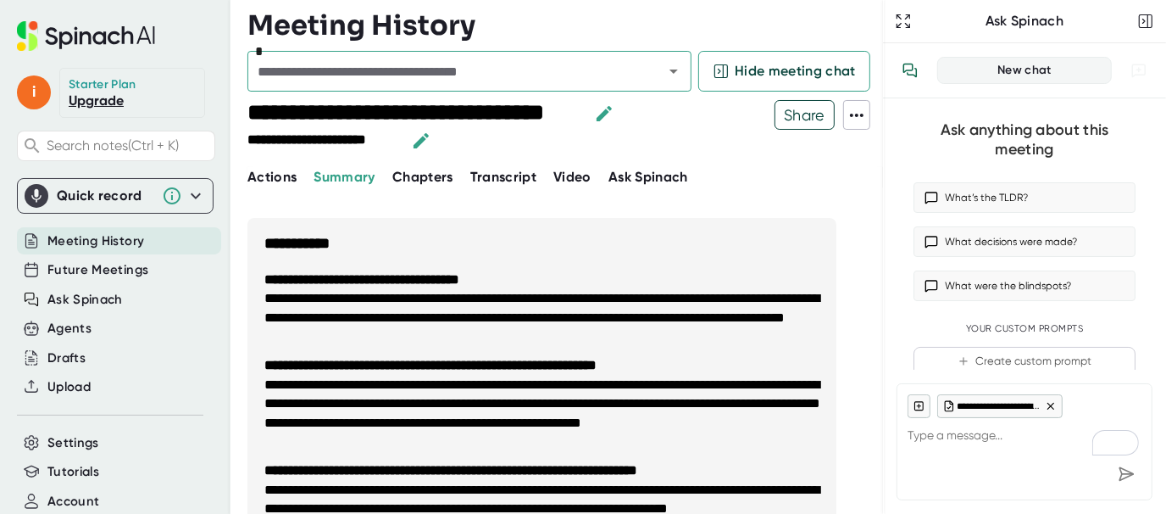
click at [705, 135] on div at bounding box center [696, 126] width 158 height 53
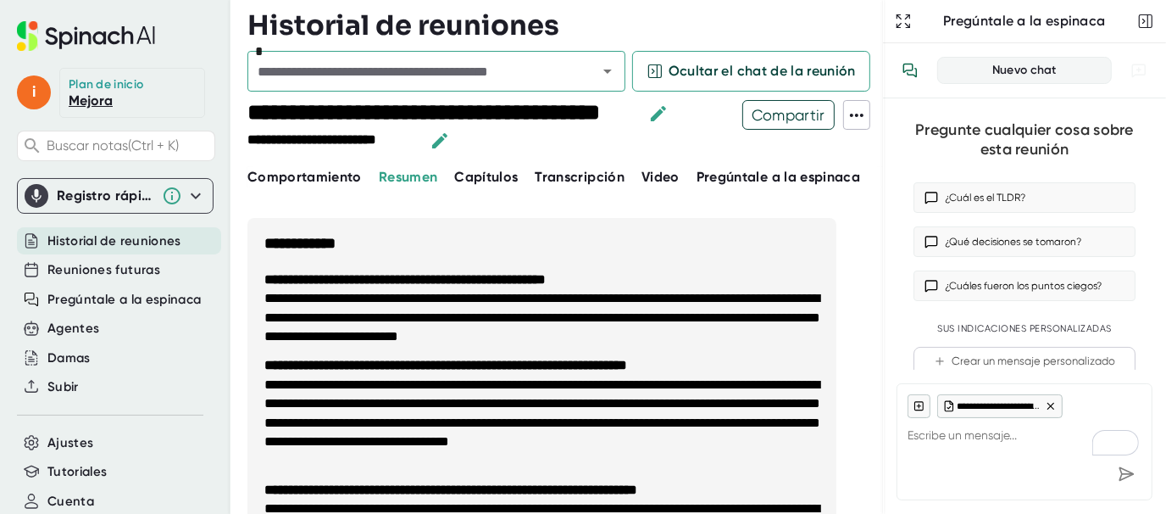
click at [590, 175] on font "Transcripción" at bounding box center [581, 177] width 90 height 16
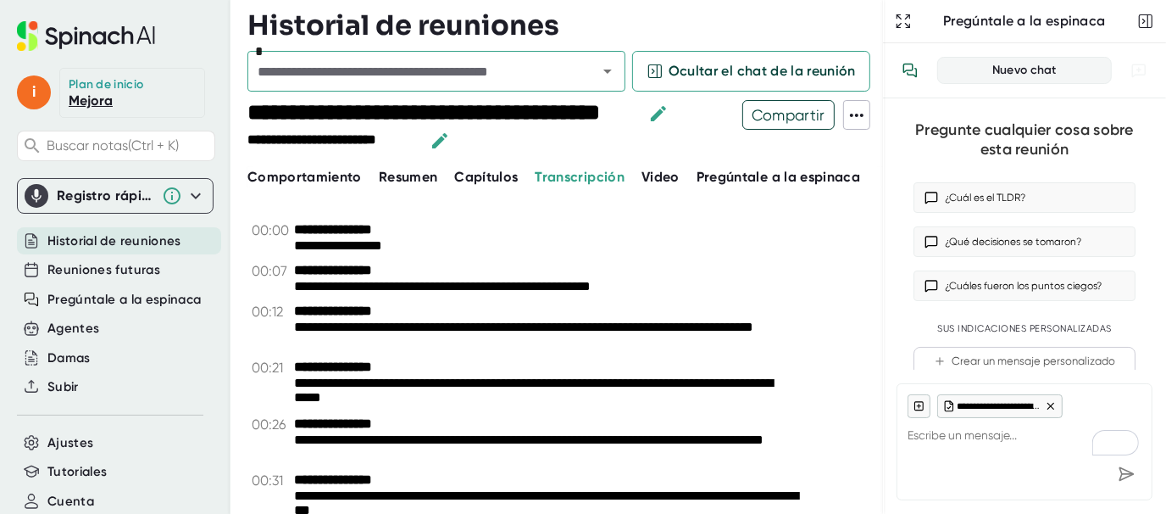
click at [135, 192] on font "Registro rápido" at bounding box center [108, 195] width 103 height 16
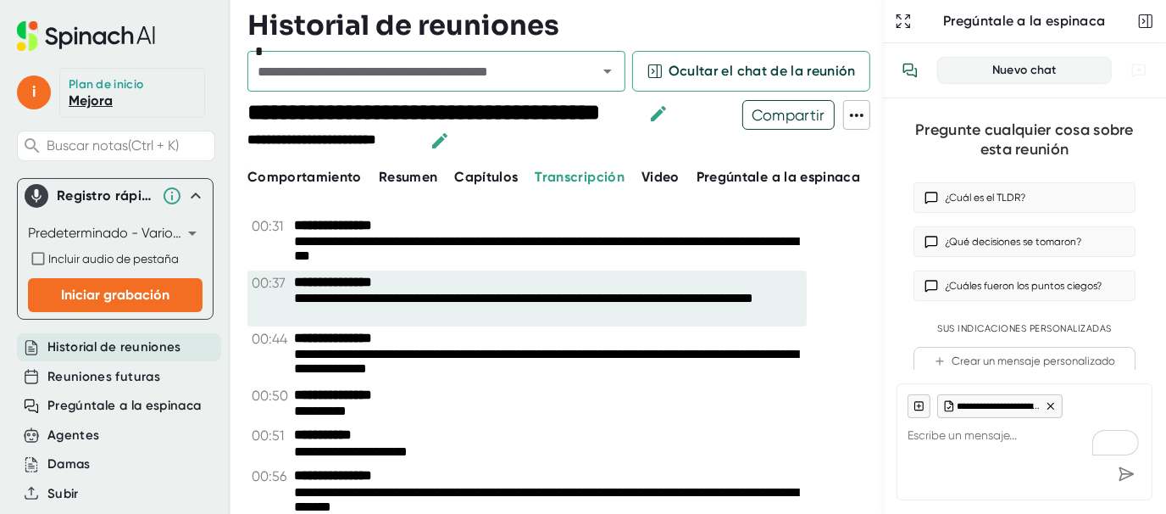
click at [643, 312] on font "**********" at bounding box center [523, 306] width 459 height 31
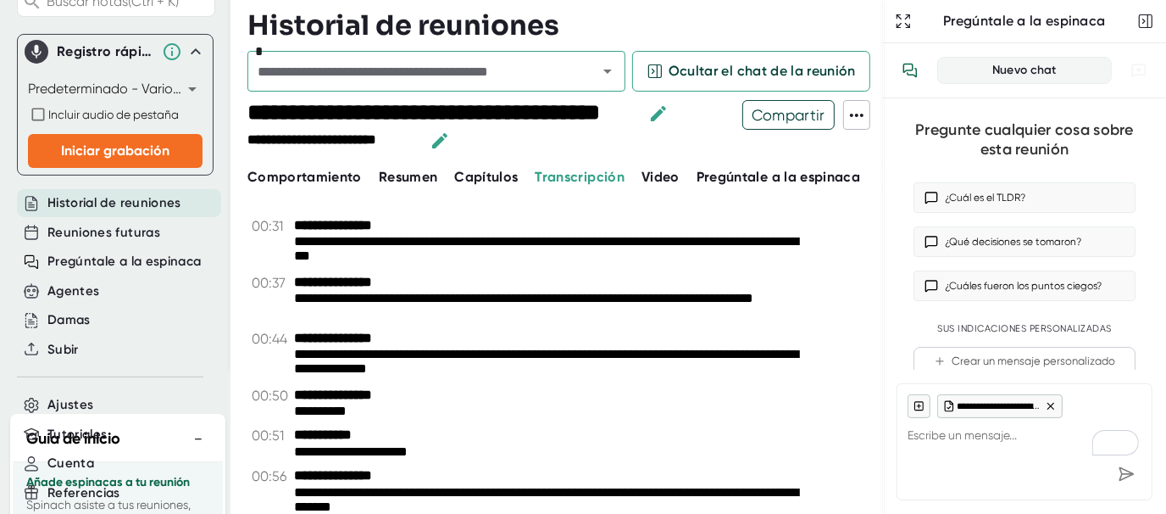
scroll to position [169, 0]
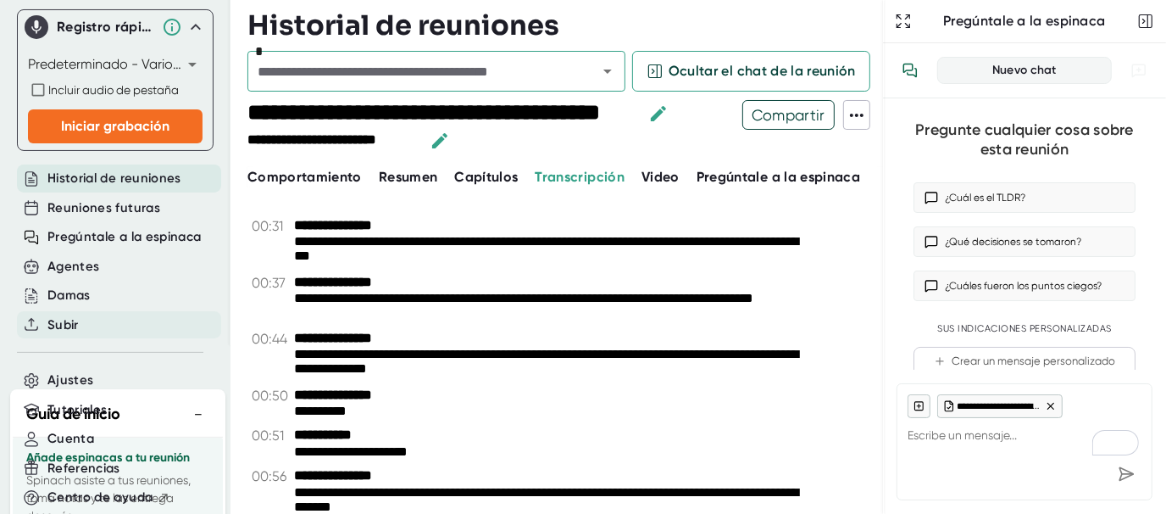
click at [50, 319] on font "Subir" at bounding box center [62, 324] width 31 height 15
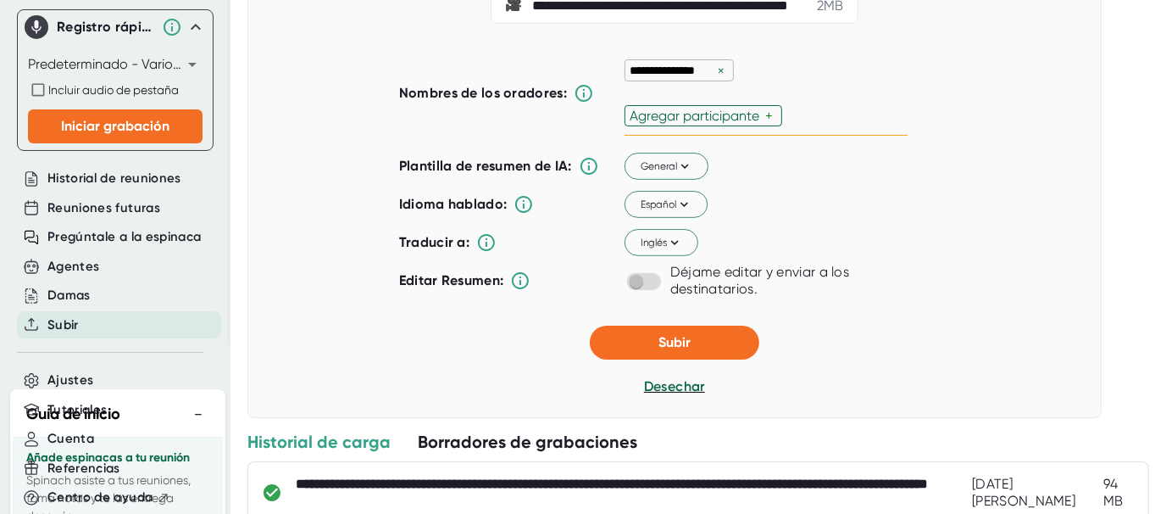
scroll to position [254, 0]
click at [667, 180] on button "General" at bounding box center [667, 166] width 84 height 27
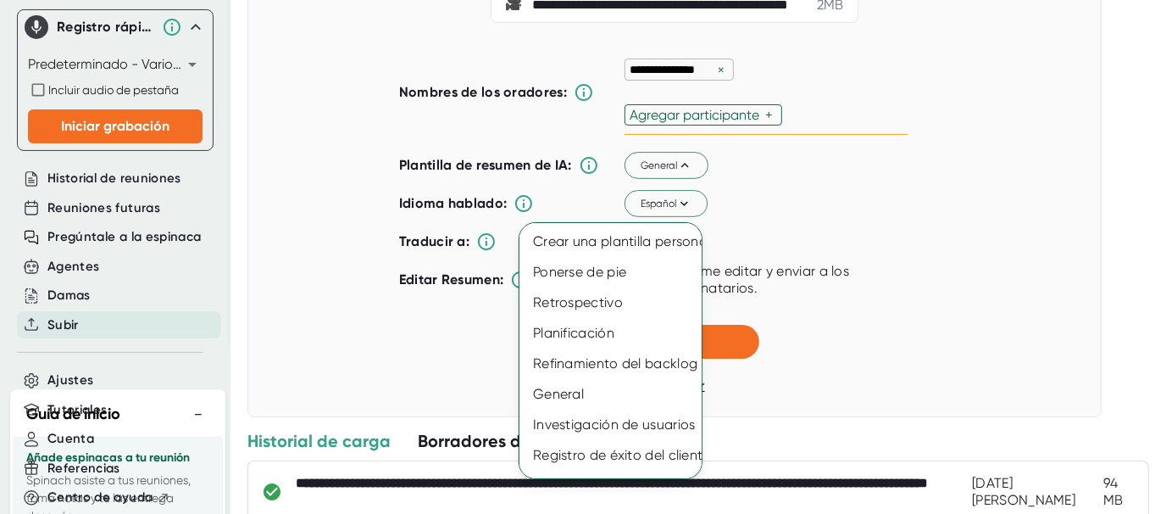
click at [914, 231] on div at bounding box center [583, 257] width 1166 height 514
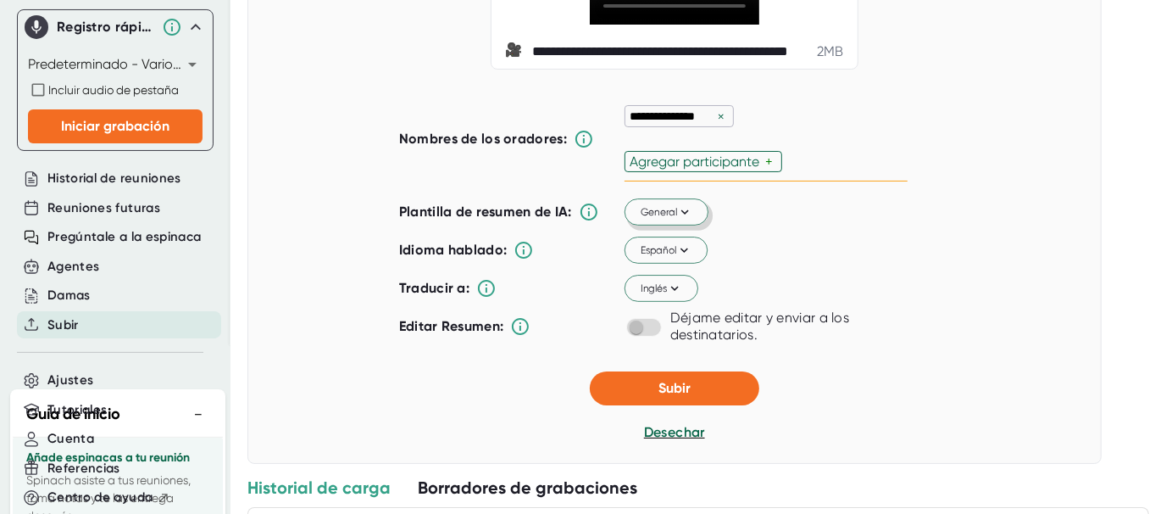
scroll to position [169, 0]
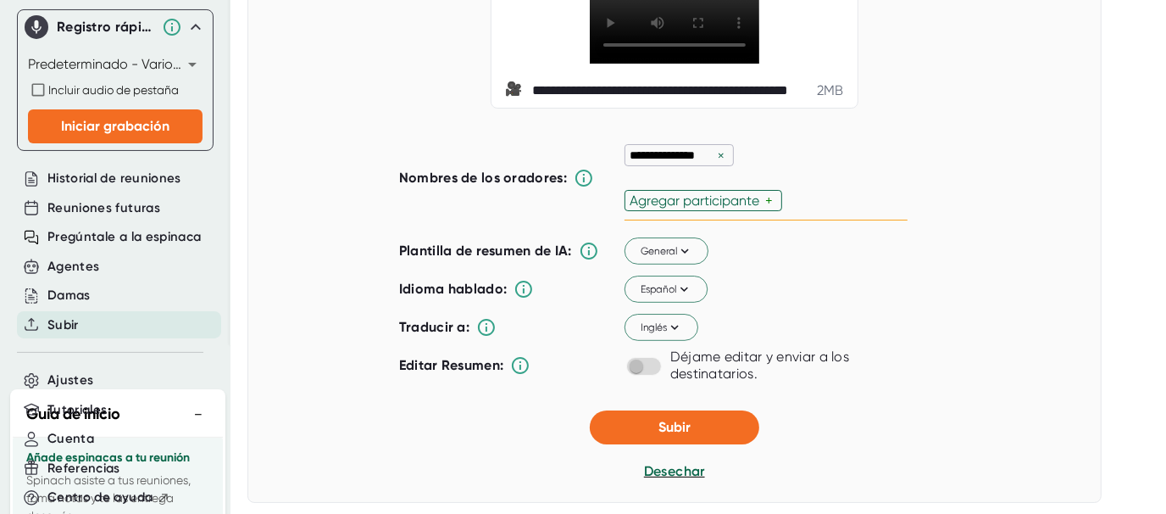
click at [765, 209] on font "+" at bounding box center [769, 200] width 8 height 16
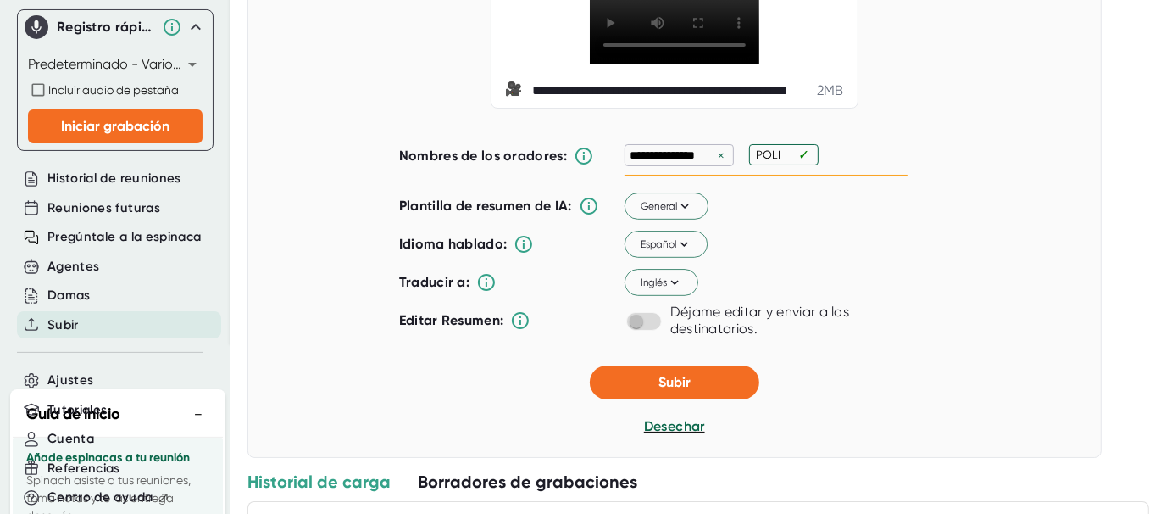
type input "POL"
type input "P"
type input "C"
type input "GIRL; POLICE"
click at [698, 422] on div "**********" at bounding box center [675, 204] width 854 height 508
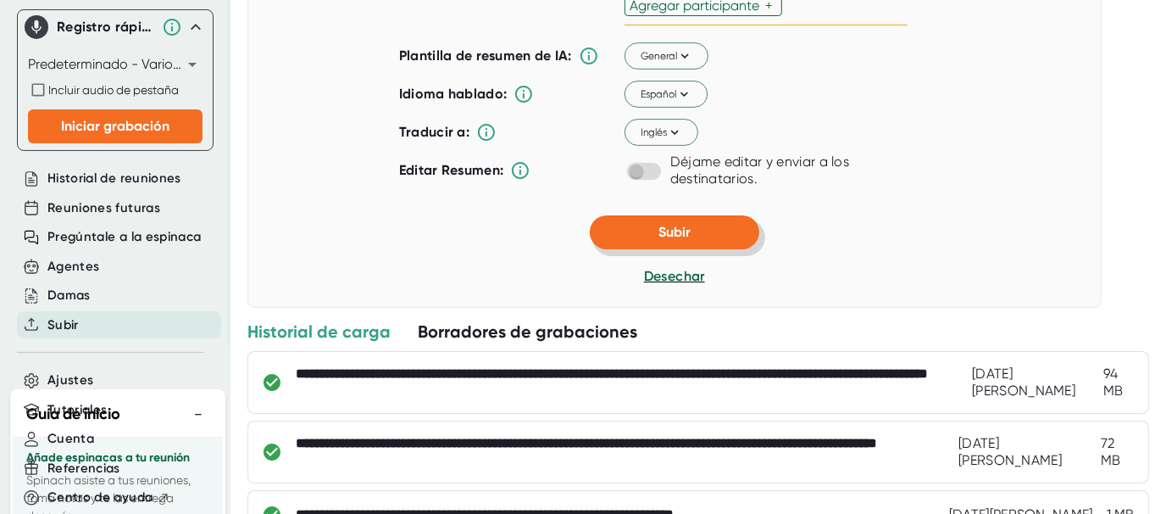
click at [651, 249] on button "Subir" at bounding box center [675, 232] width 170 height 34
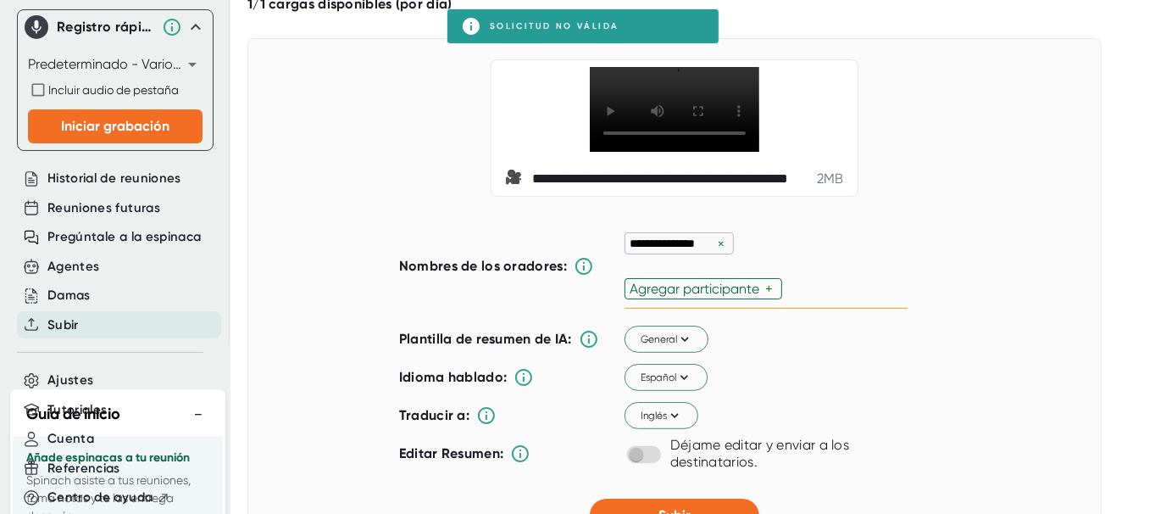
scroll to position [81, 0]
click at [743, 296] on font "Agregar participante" at bounding box center [695, 288] width 130 height 16
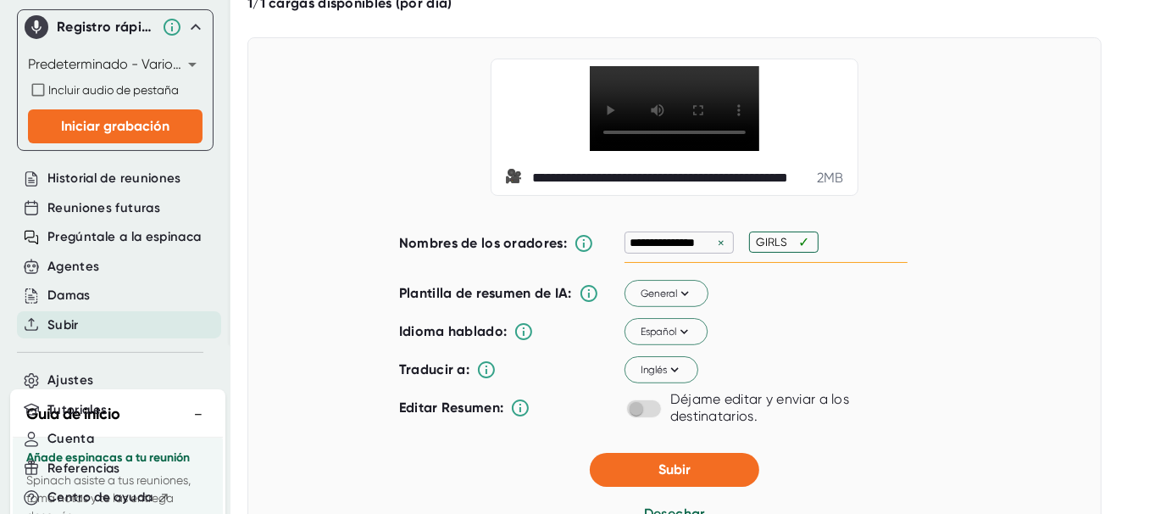
type input "GIRL"
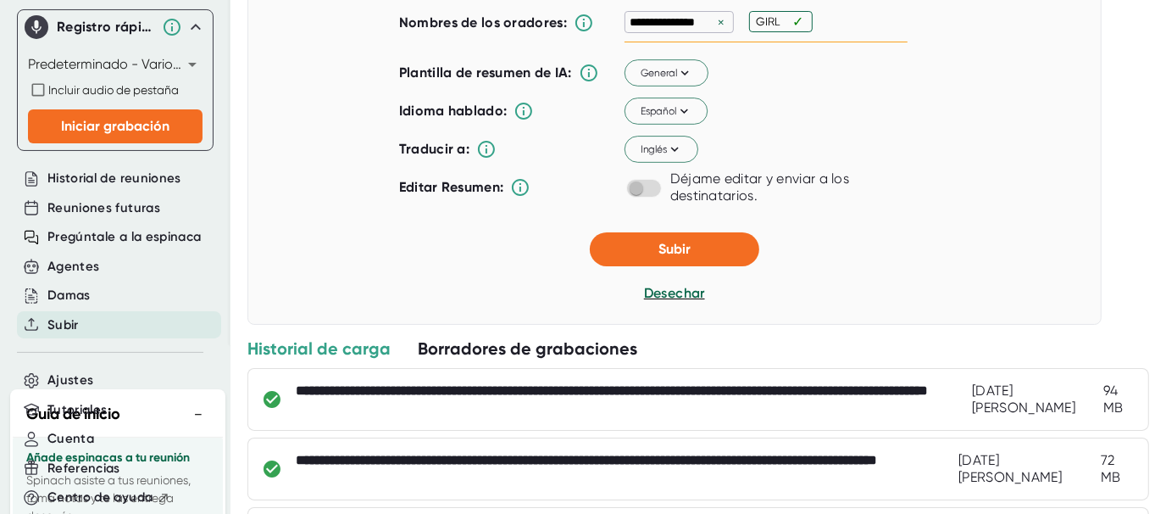
scroll to position [288, 0]
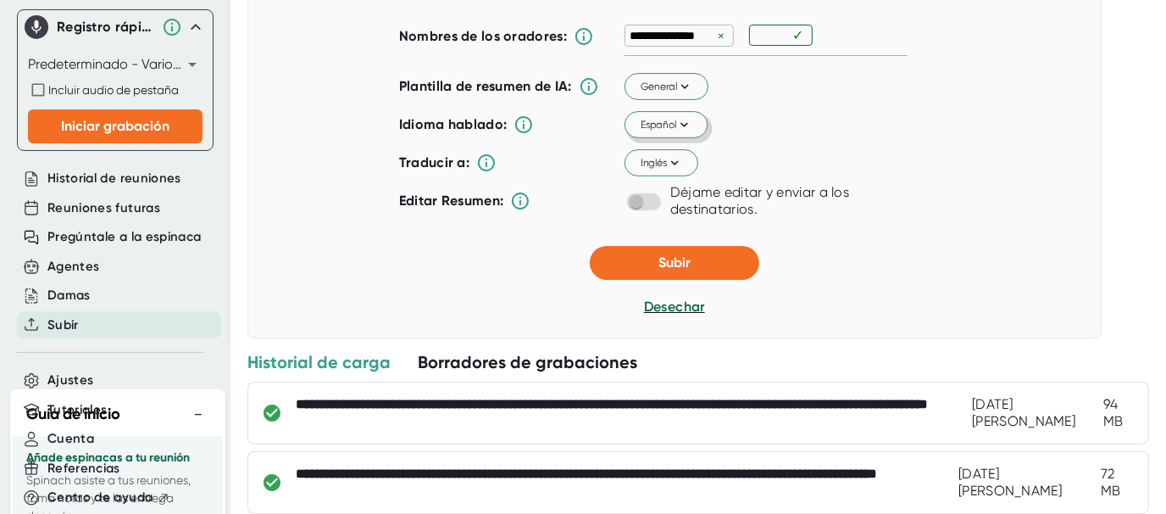
click at [668, 163] on div "Plantilla de resumen de IA: General Idioma hablado: Español Traducir a: Inglés …" at bounding box center [653, 144] width 509 height 150
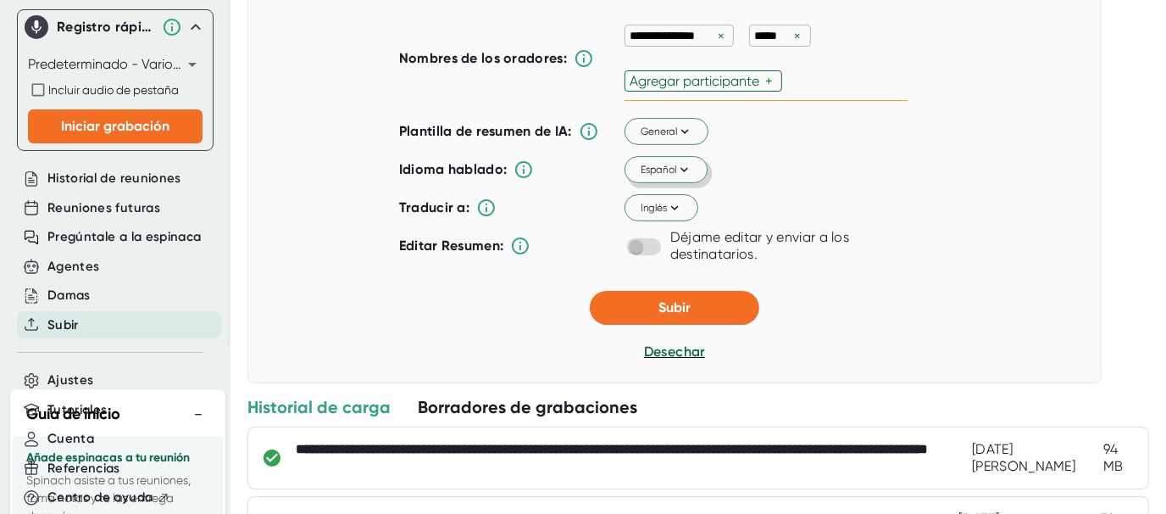
click at [687, 184] on button "Español" at bounding box center [666, 170] width 83 height 27
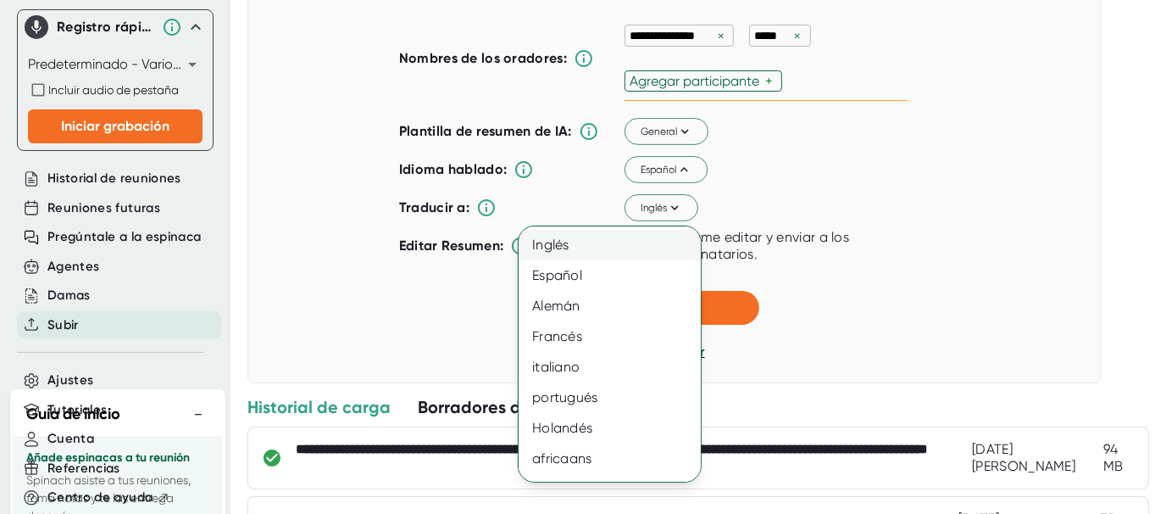
click at [626, 251] on div "Inglés" at bounding box center [616, 245] width 195 height 31
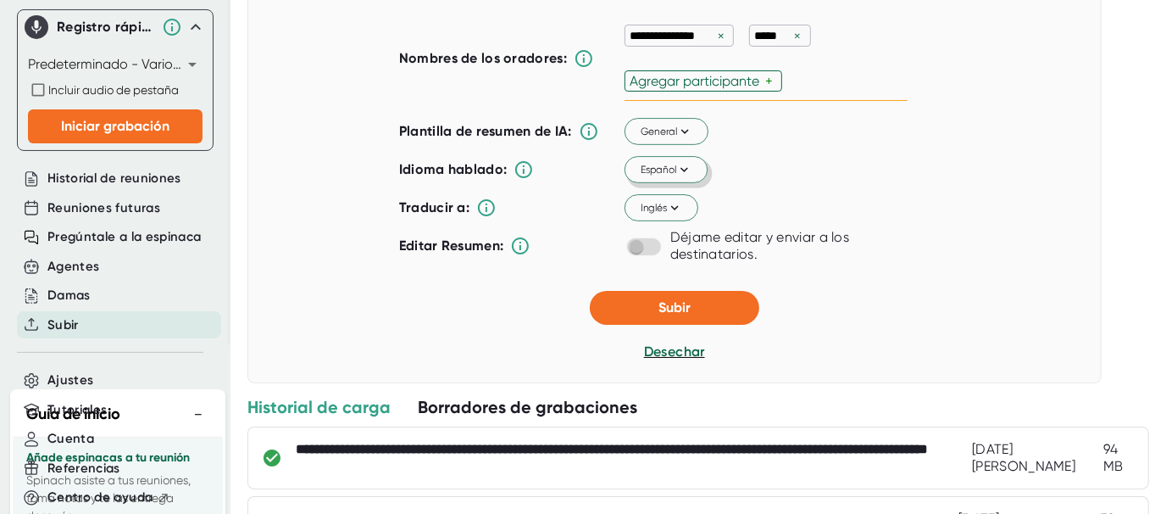
click at [685, 177] on icon at bounding box center [683, 169] width 15 height 15
click at [665, 177] on font "Español" at bounding box center [659, 169] width 36 height 15
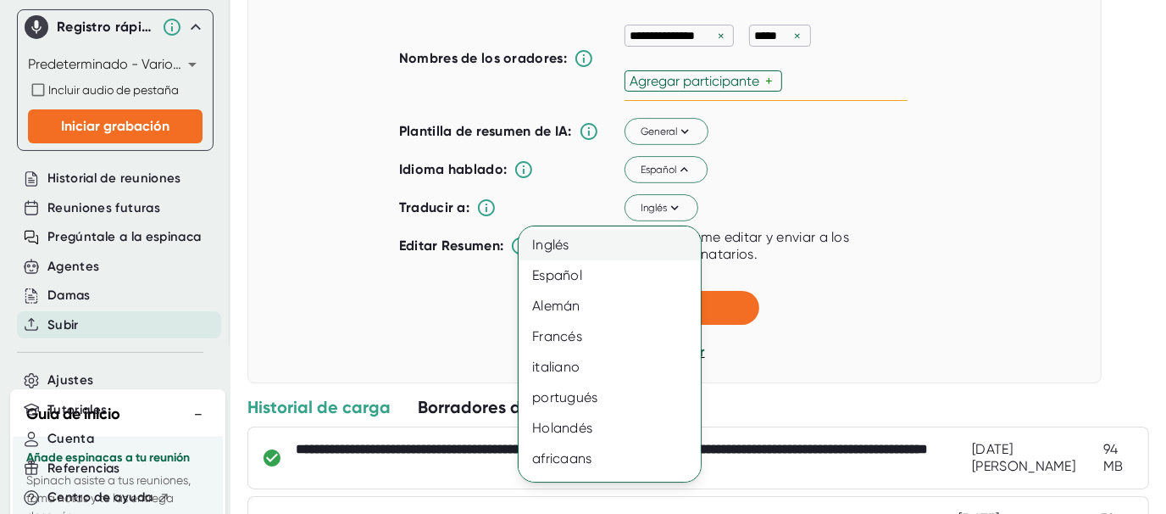
click at [595, 248] on div "Inglés" at bounding box center [616, 245] width 195 height 31
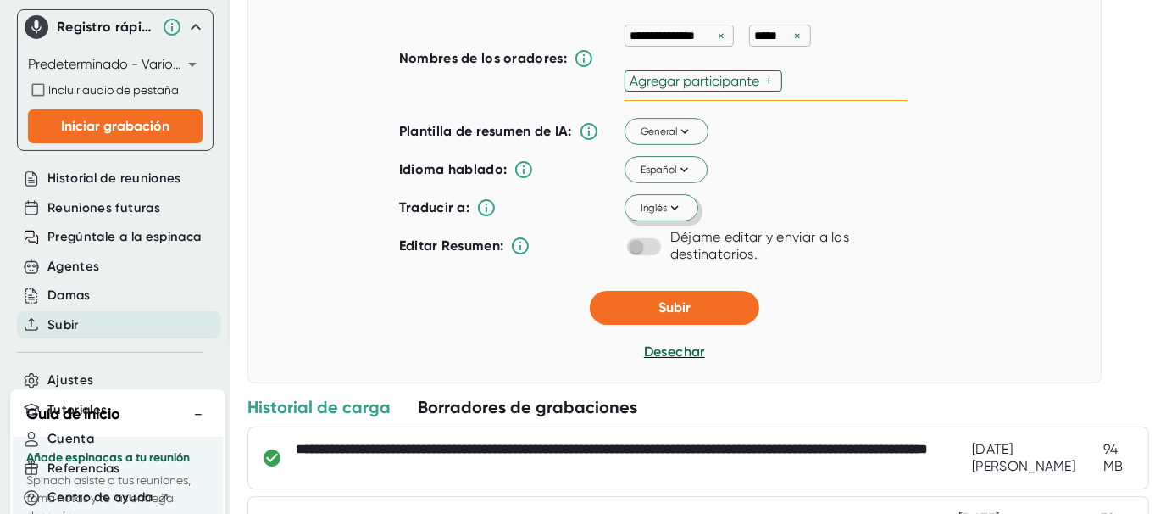
click at [657, 214] on font "Inglés" at bounding box center [654, 208] width 27 height 12
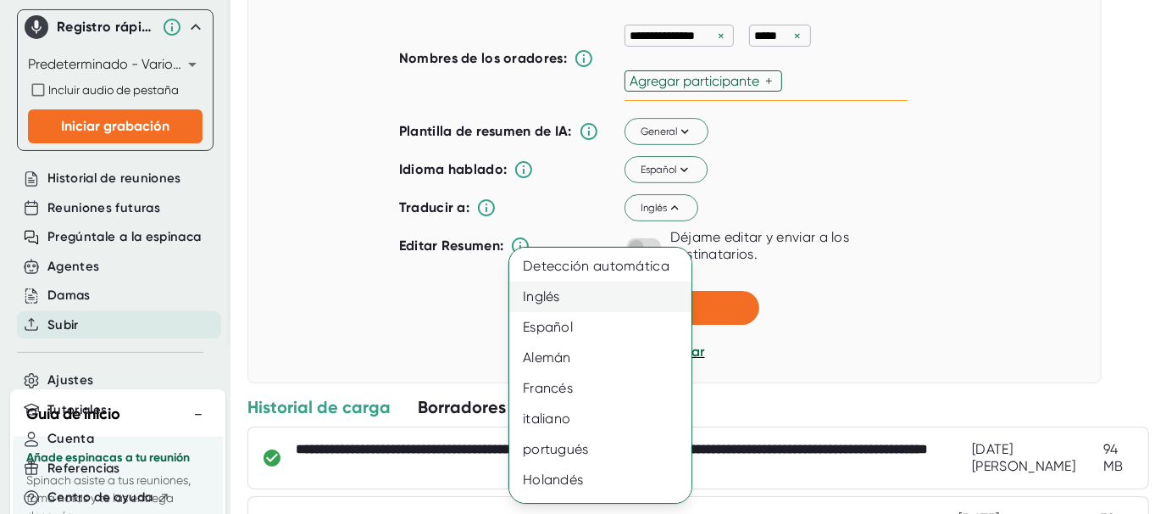
click at [633, 287] on div "Inglés" at bounding box center [606, 296] width 195 height 31
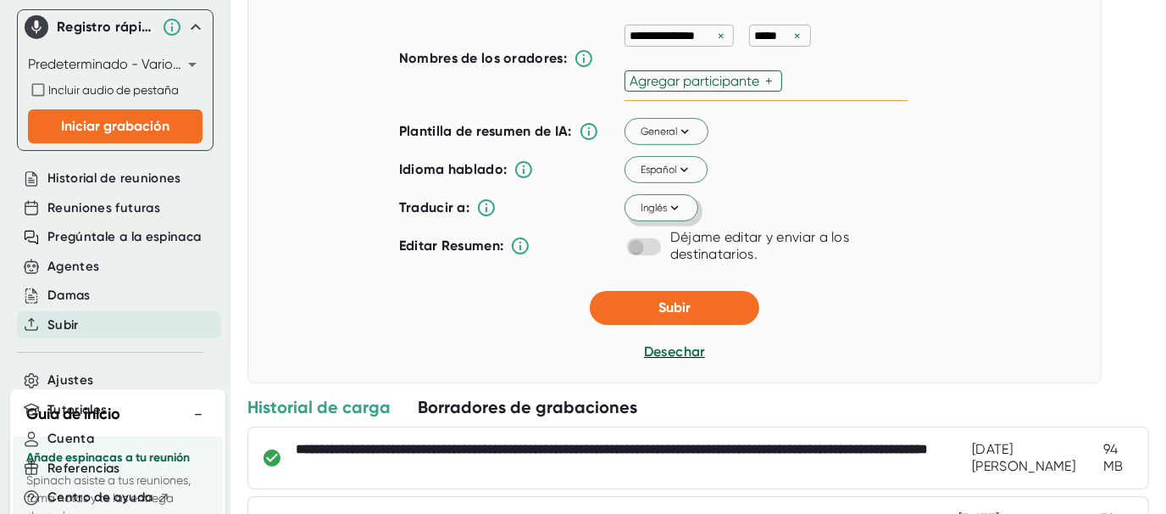
click at [676, 215] on icon at bounding box center [674, 207] width 15 height 15
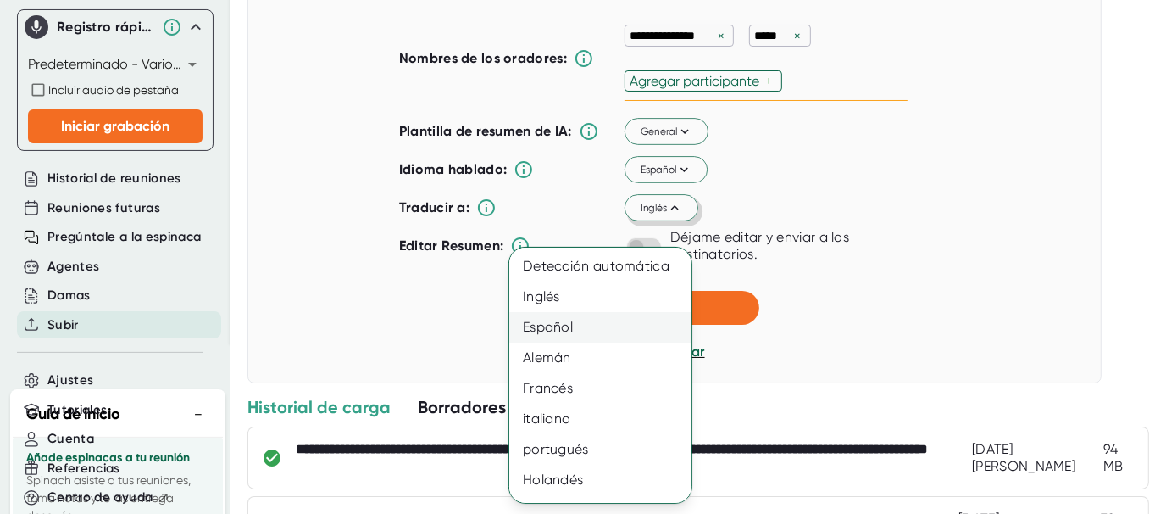
click at [642, 326] on div "Español" at bounding box center [606, 327] width 195 height 31
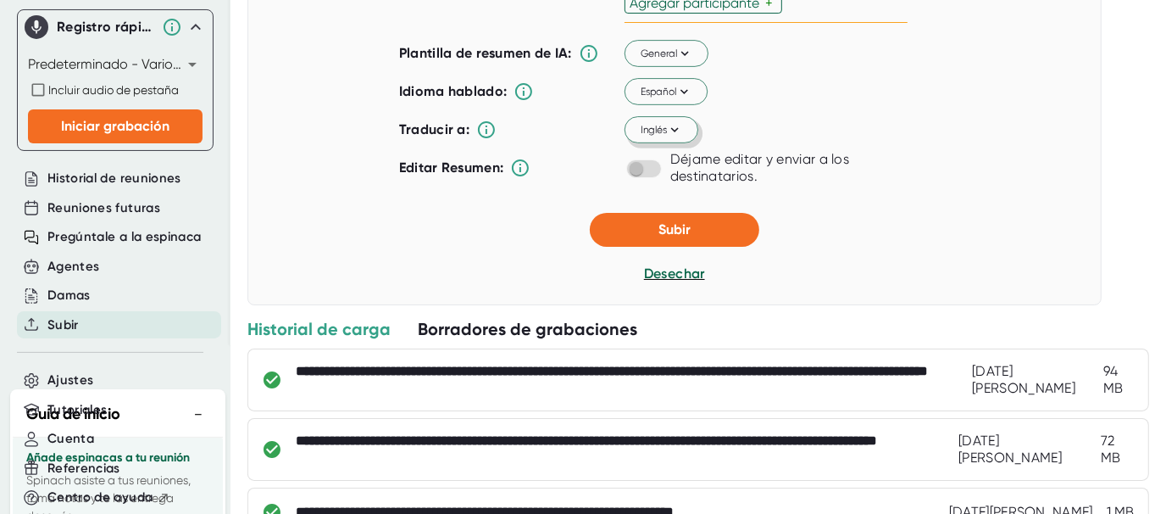
scroll to position [366, 0]
click at [670, 59] on font "General" at bounding box center [659, 53] width 37 height 12
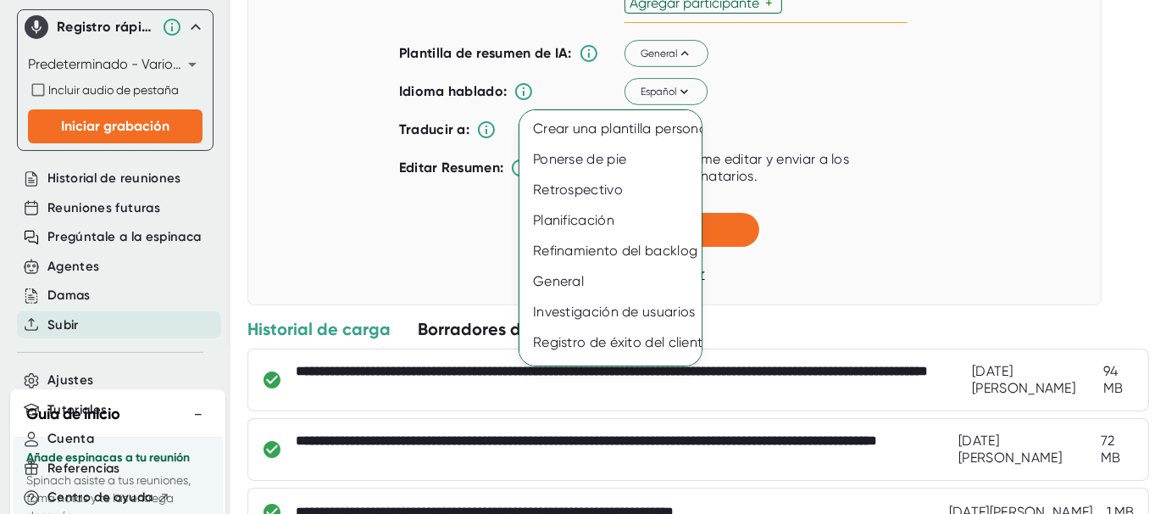
click at [842, 160] on div at bounding box center [583, 257] width 1166 height 514
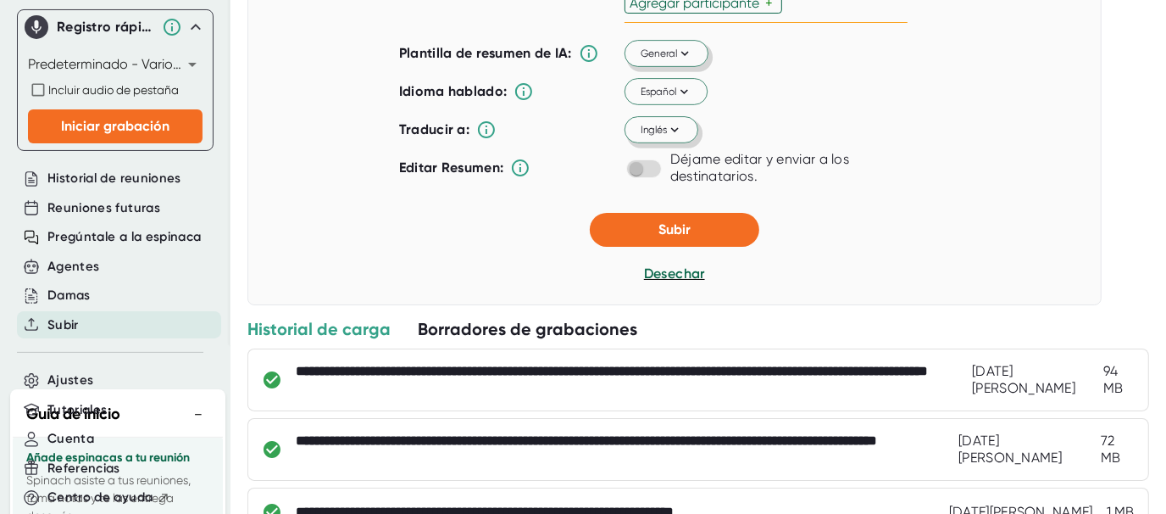
click at [666, 59] on font "General" at bounding box center [659, 53] width 37 height 12
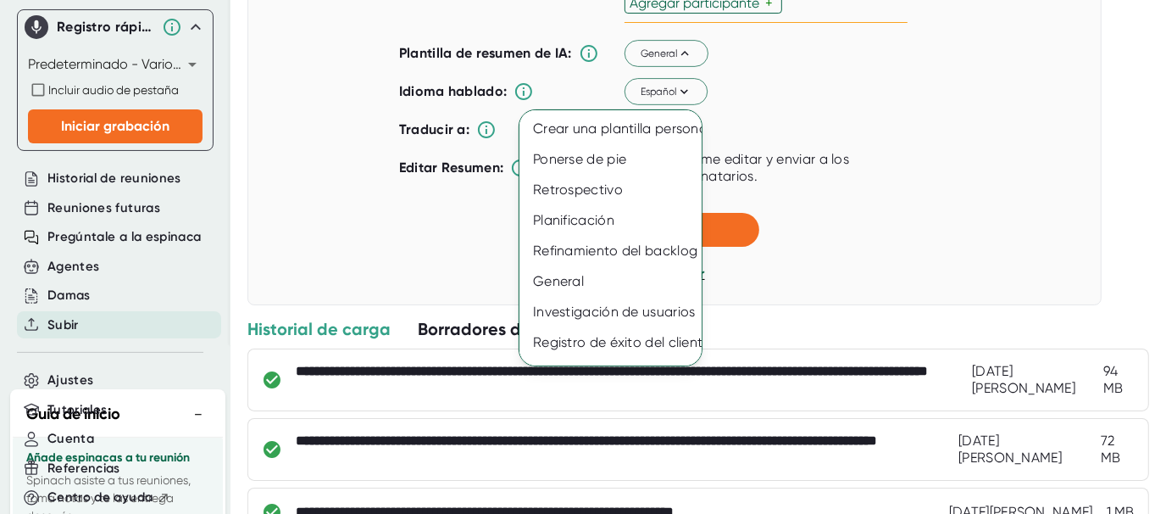
click at [905, 139] on div at bounding box center [583, 257] width 1166 height 514
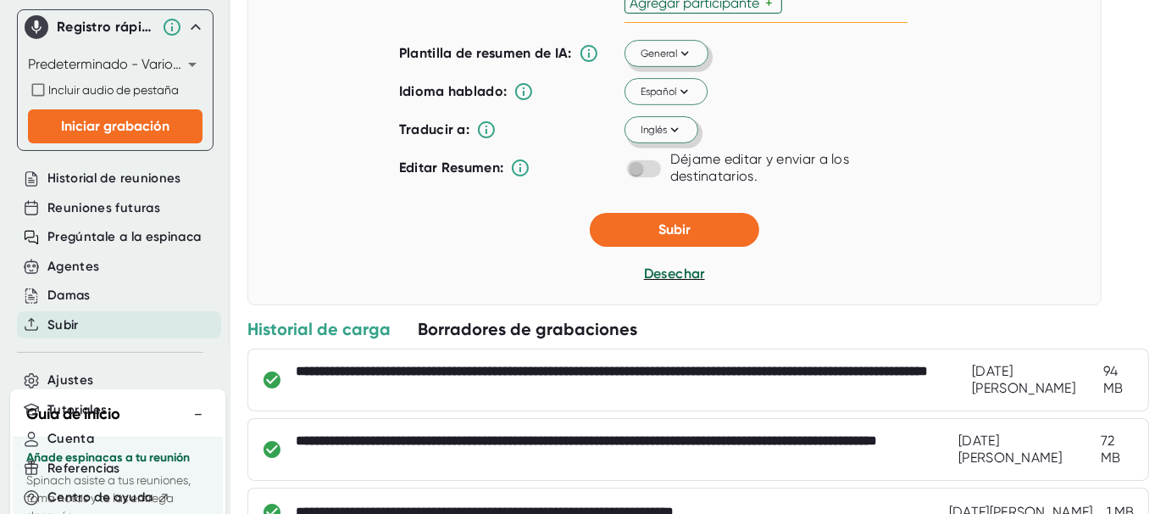
click at [678, 61] on icon at bounding box center [684, 53] width 15 height 15
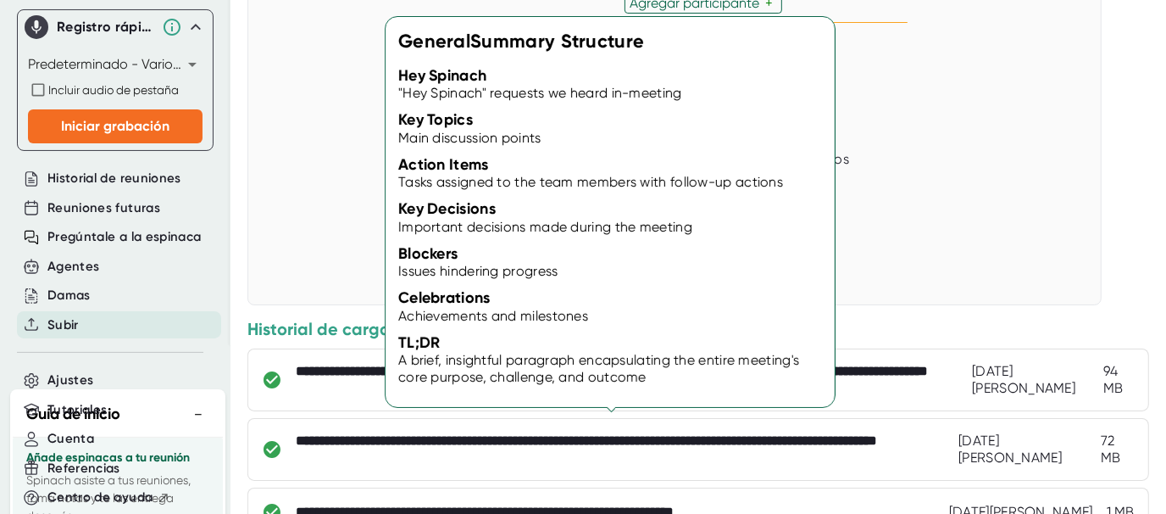
scroll to position [56, 0]
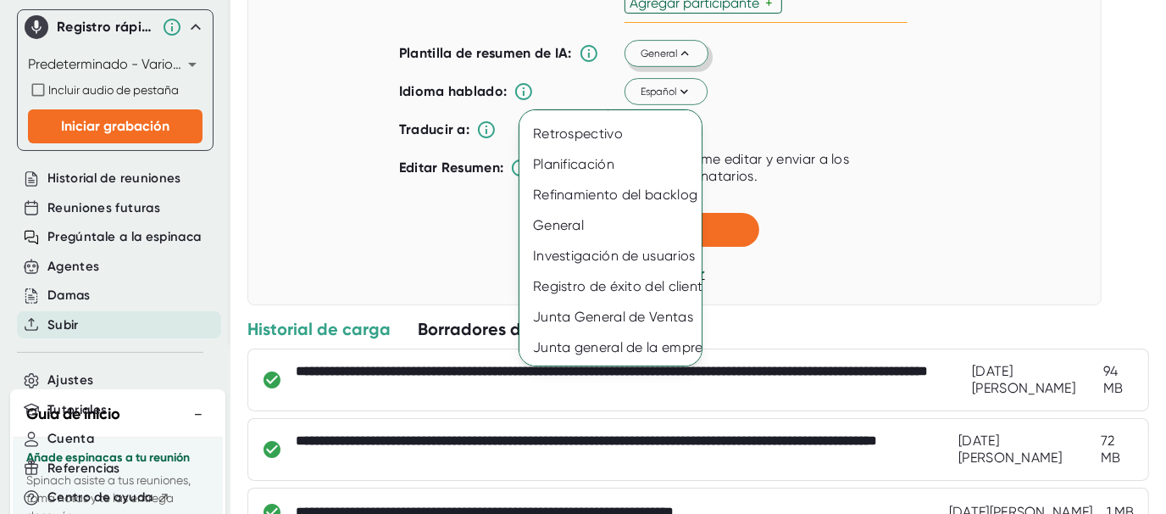
click at [888, 150] on div at bounding box center [583, 257] width 1166 height 514
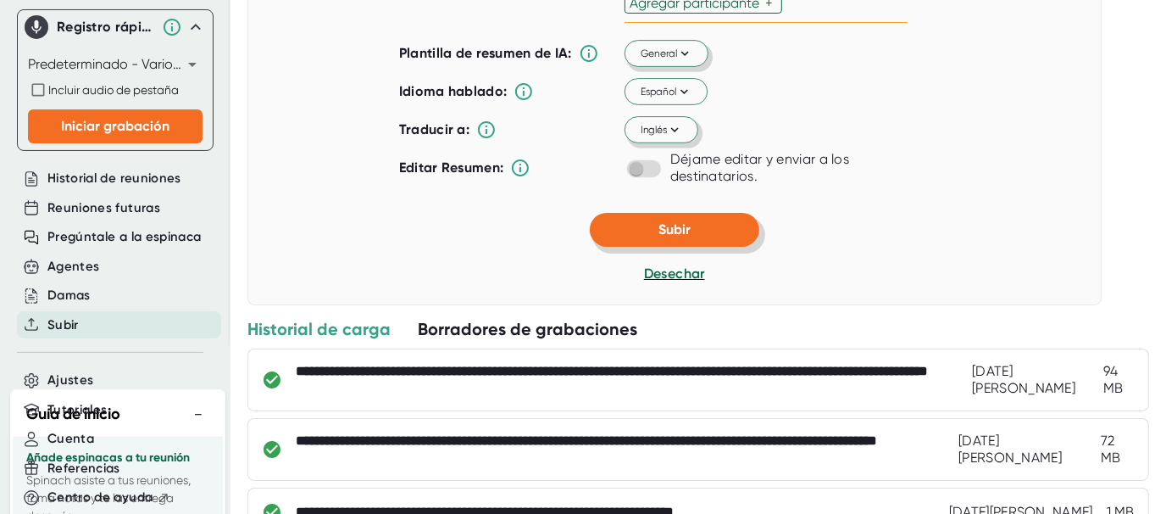
click at [698, 247] on button "Subir" at bounding box center [675, 230] width 170 height 34
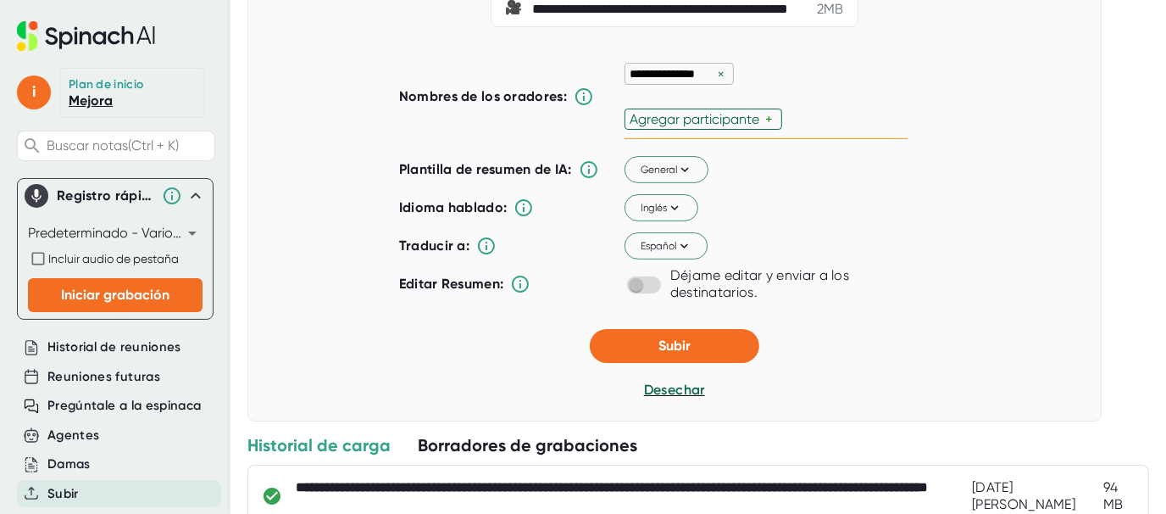
scroll to position [254, 0]
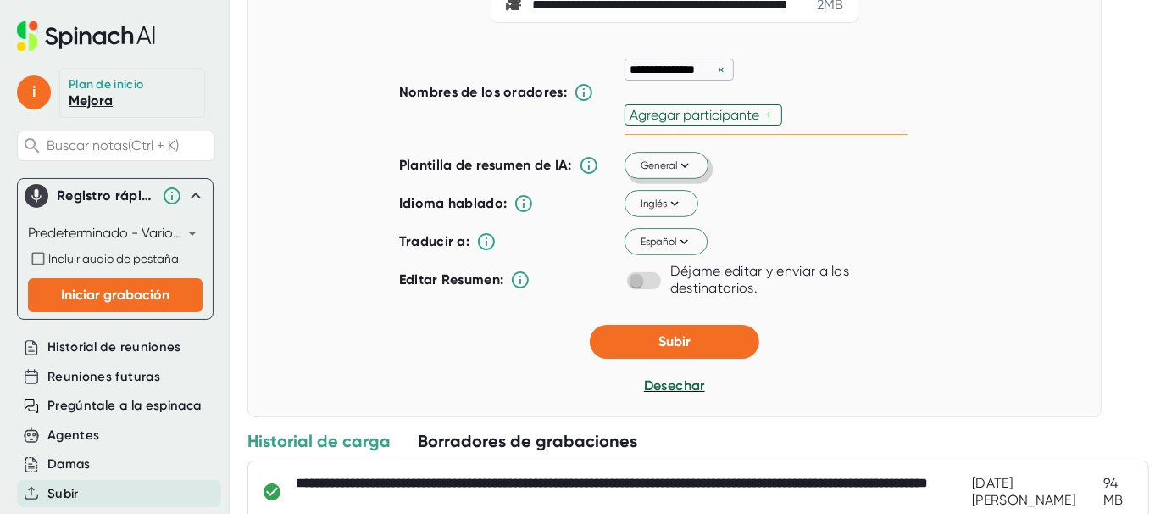
click at [679, 173] on icon at bounding box center [684, 165] width 15 height 15
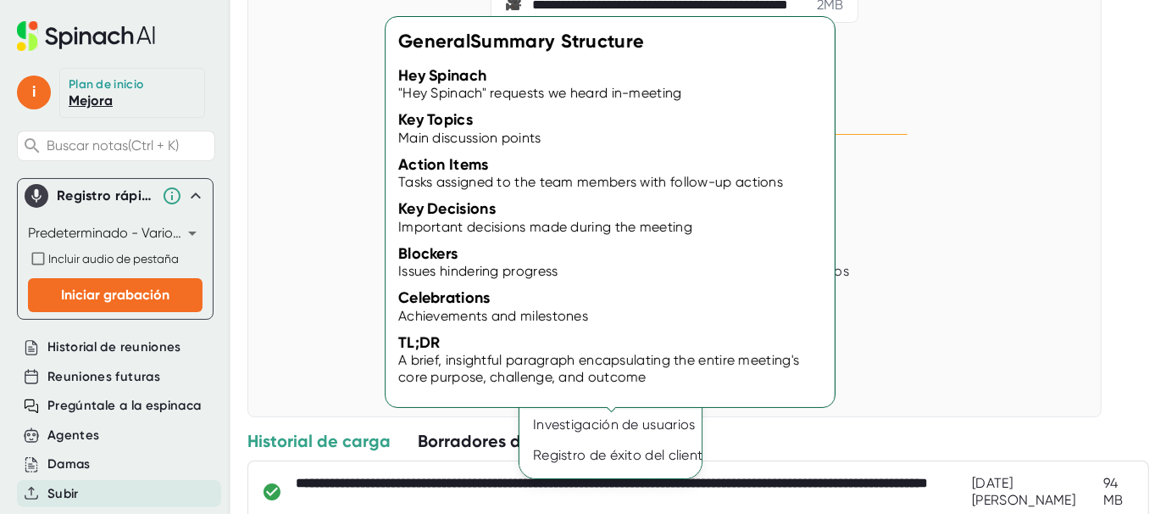
click at [640, 403] on div "General" at bounding box center [617, 394] width 195 height 31
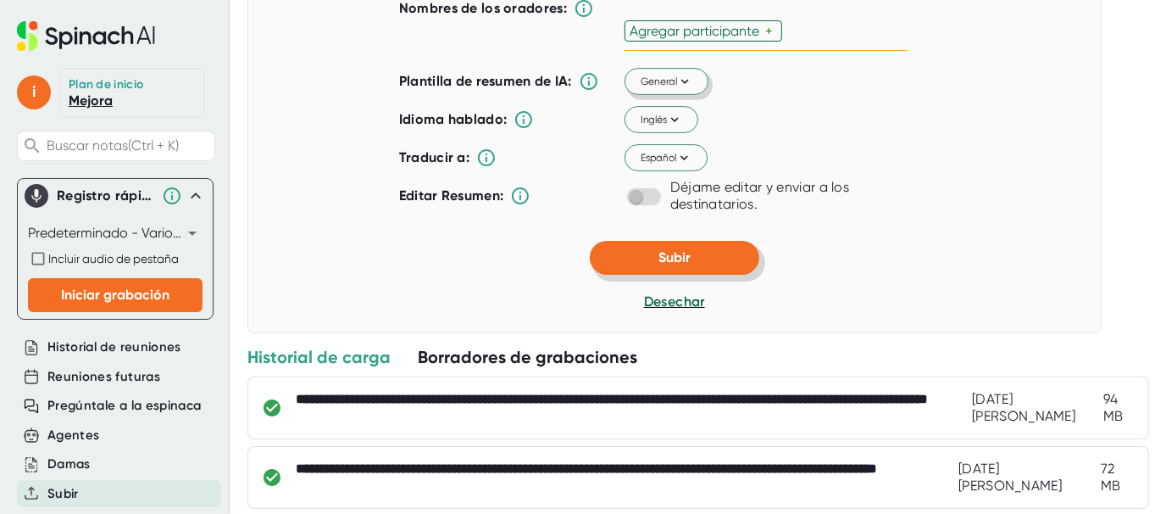
click at [704, 275] on button "Subir" at bounding box center [675, 258] width 170 height 34
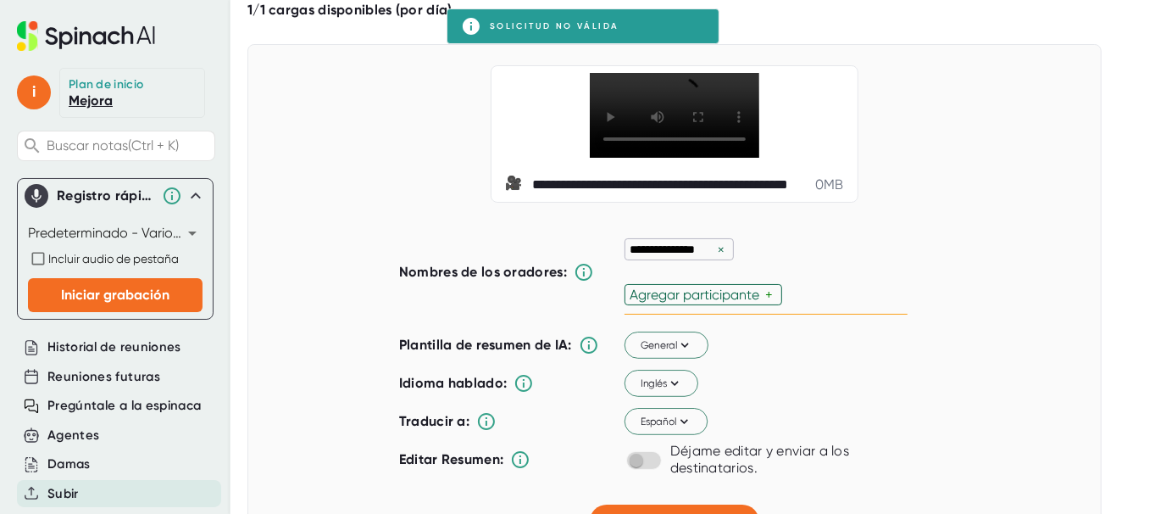
scroll to position [160, 0]
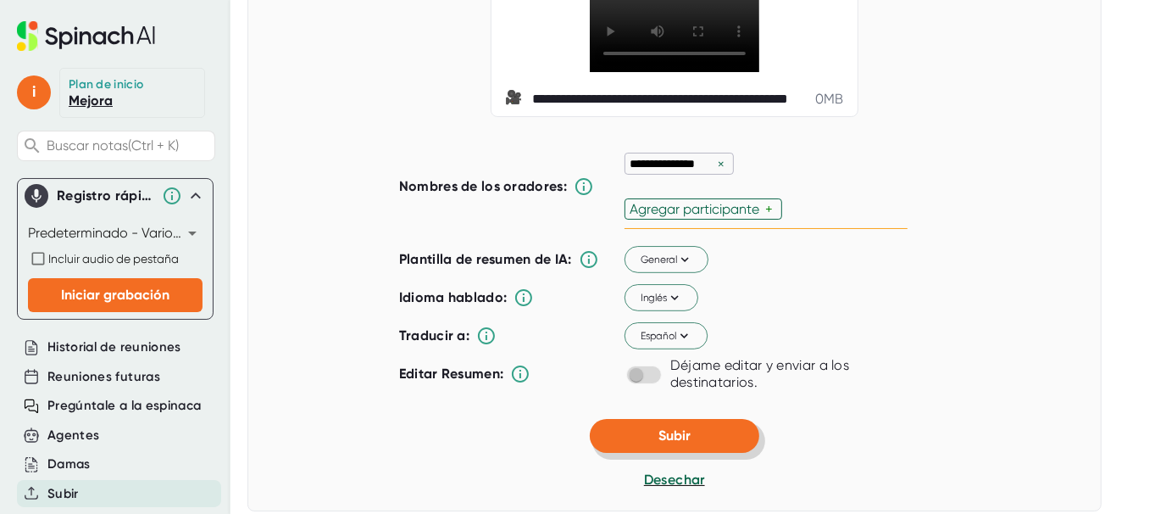
click at [720, 453] on button "Subir" at bounding box center [675, 436] width 170 height 34
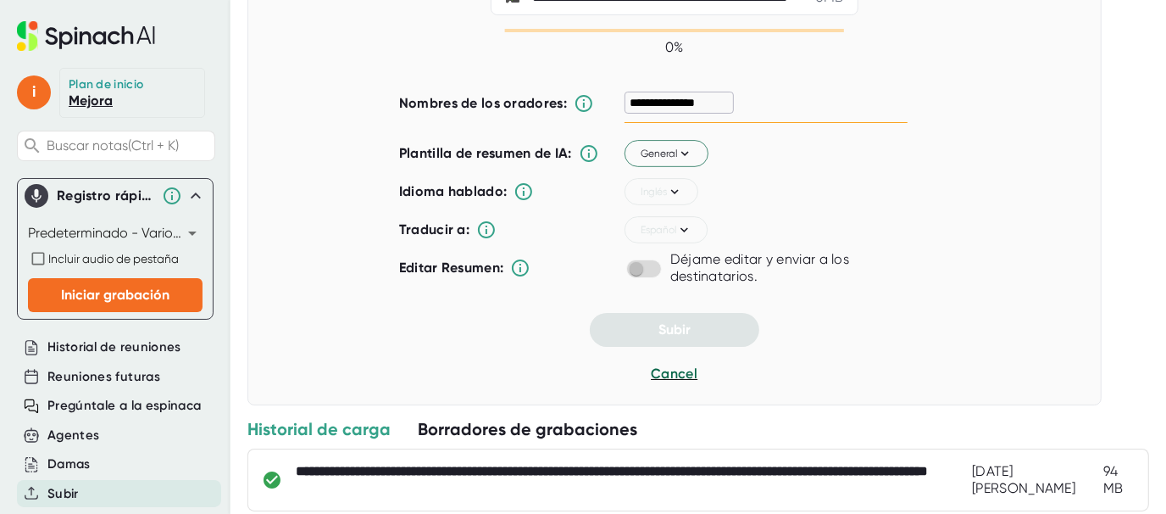
scroll to position [16, 0]
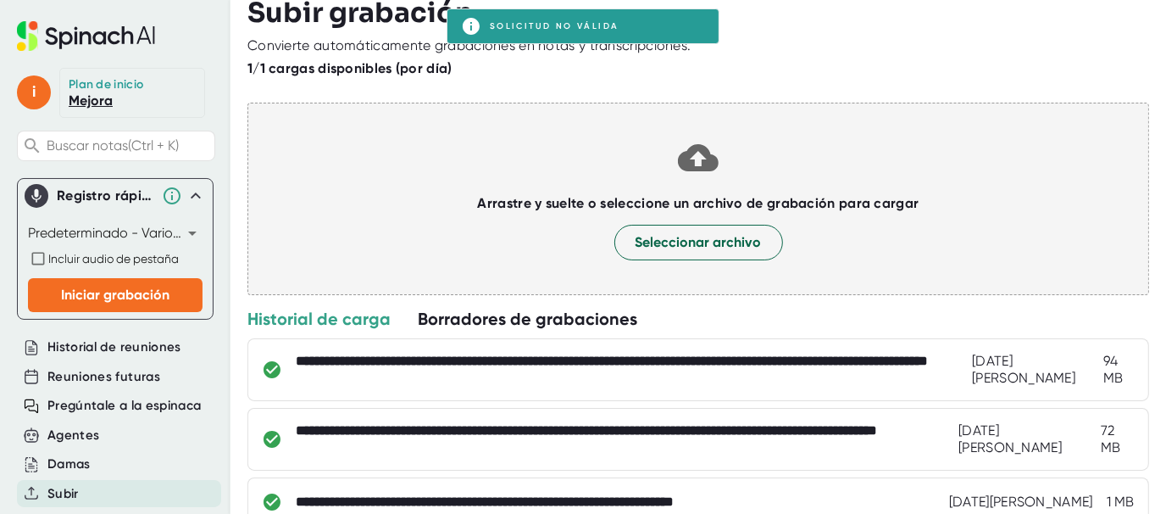
click at [593, 15] on h3 "Subir grabación" at bounding box center [699, 13] width 902 height 32
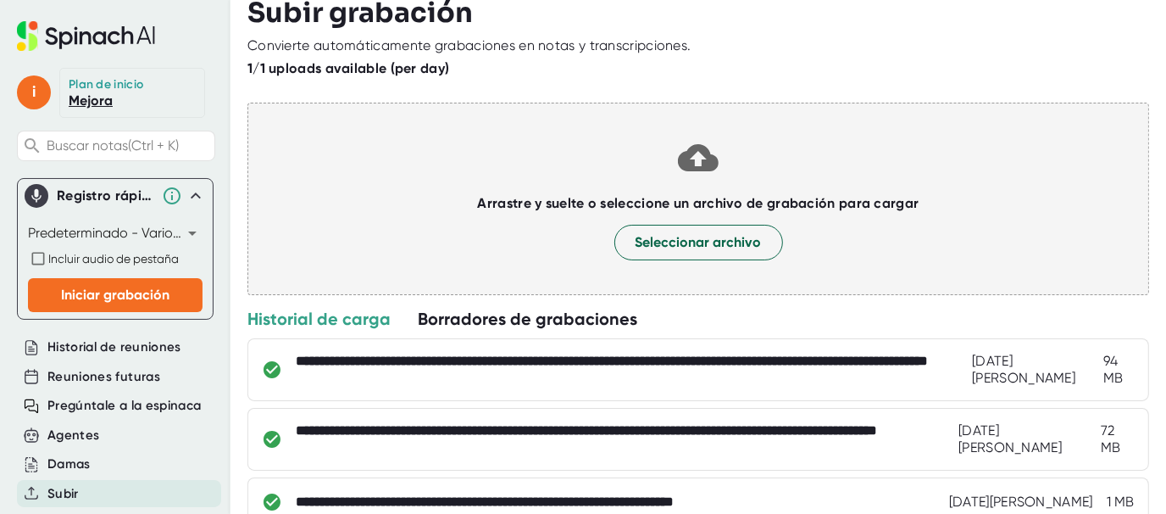
click at [593, 15] on h3 "Subir grabación" at bounding box center [699, 13] width 902 height 32
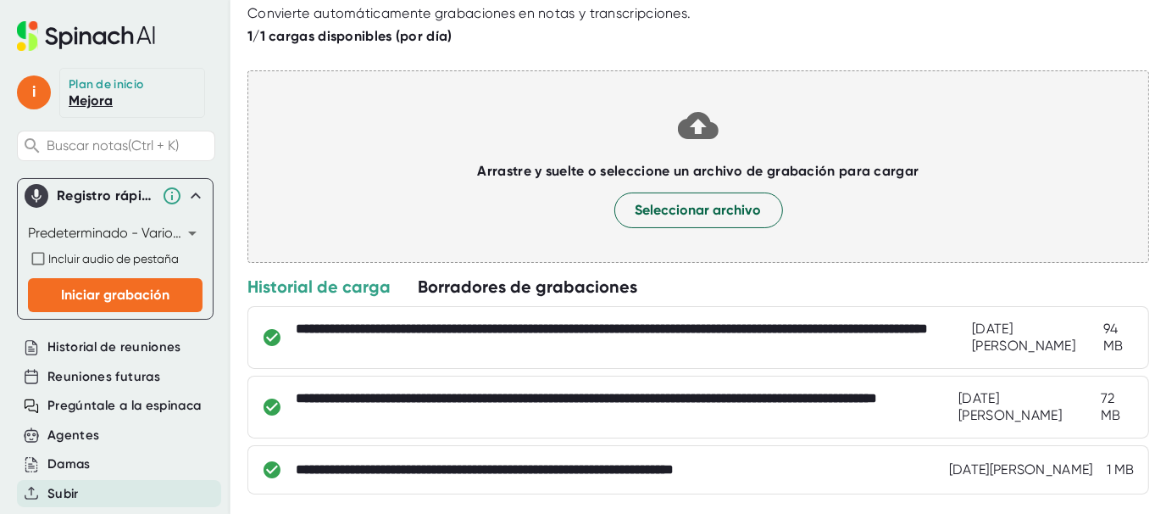
scroll to position [75, 0]
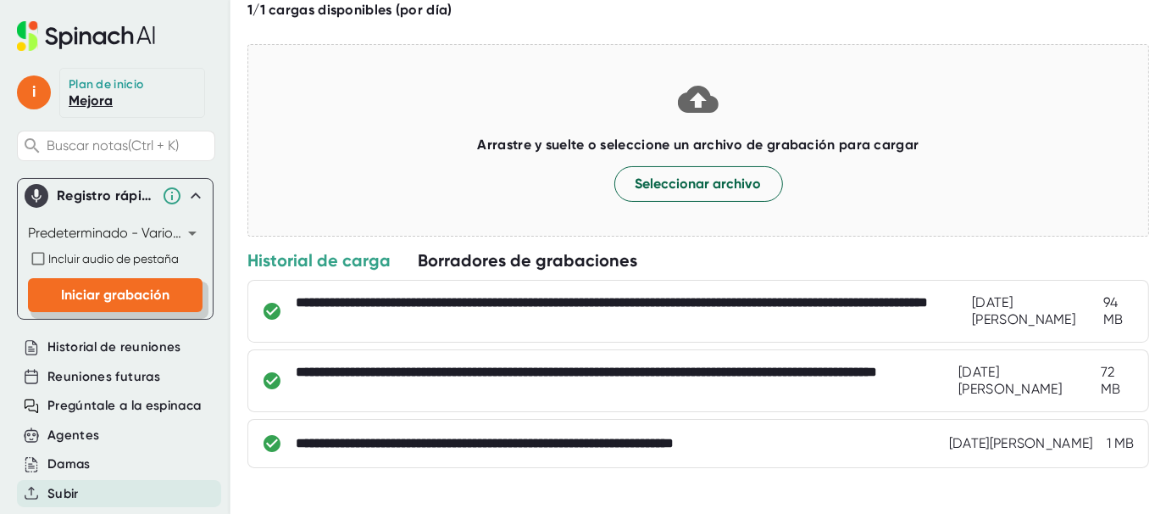
click at [163, 288] on button "Iniciar grabación" at bounding box center [115, 295] width 175 height 34
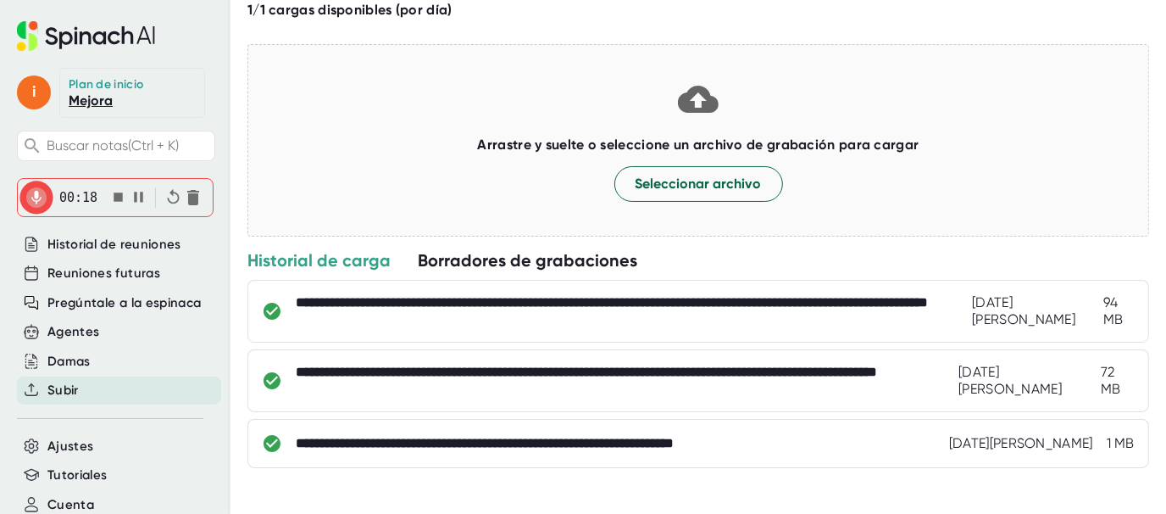
click at [139, 196] on icon "button" at bounding box center [139, 197] width 18 height 18
click at [170, 198] on icon "button" at bounding box center [173, 197] width 18 height 18
click at [109, 198] on icon "button" at bounding box center [118, 197] width 18 height 18
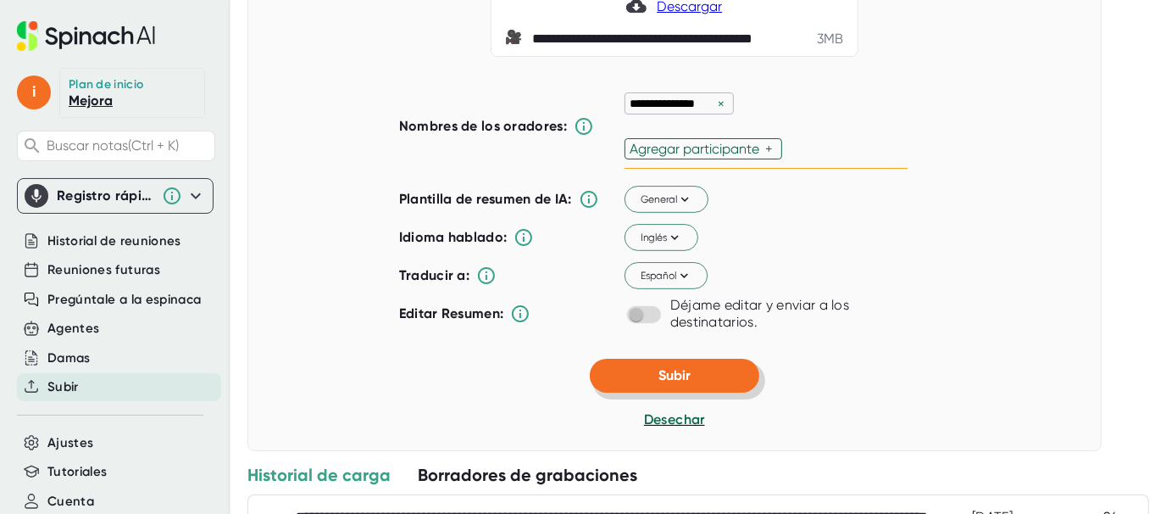
click at [691, 392] on button "Subir" at bounding box center [675, 376] width 170 height 34
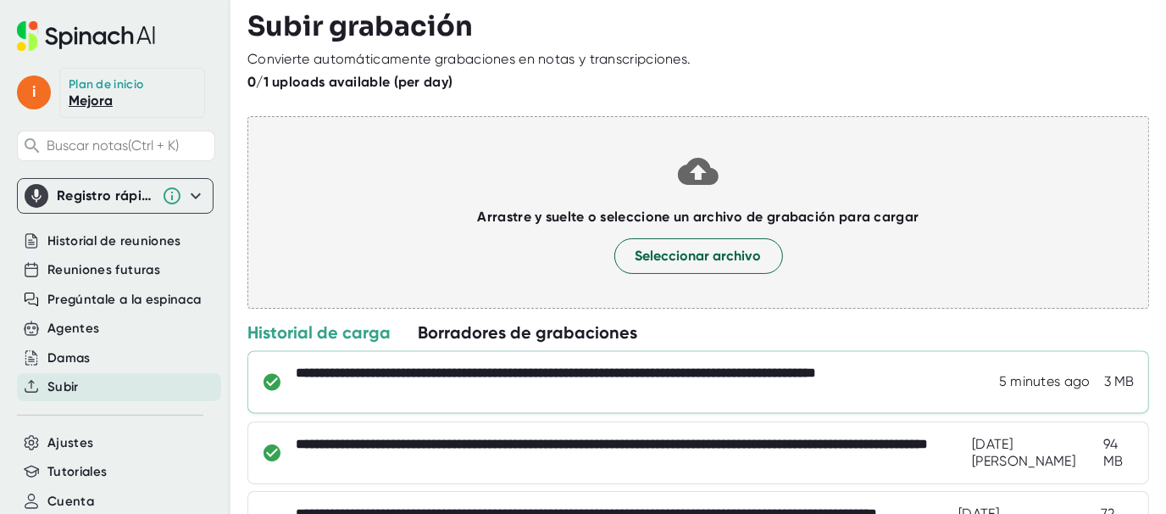
scroll to position [0, 0]
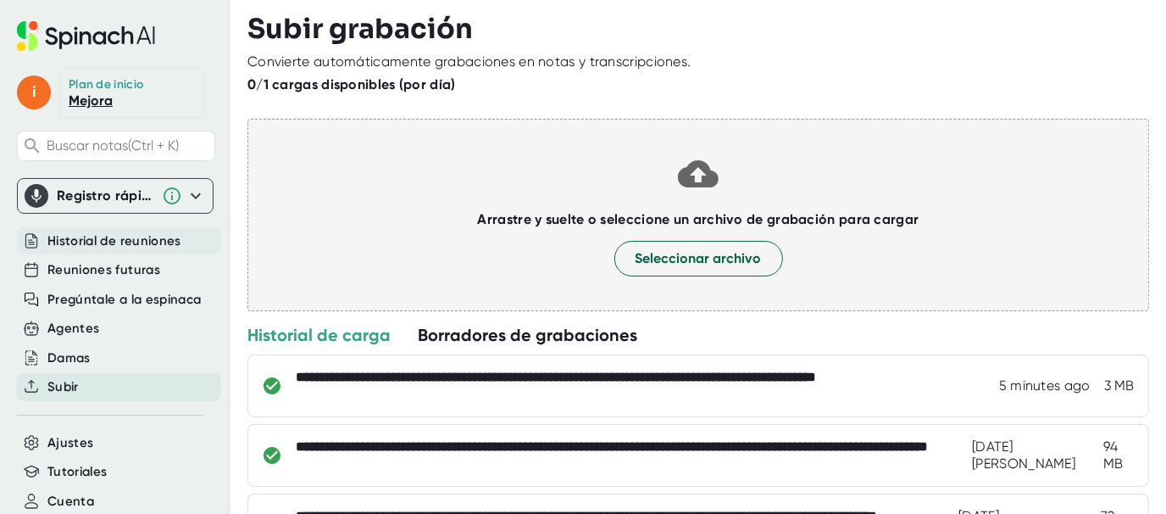
click at [75, 241] on font "Historial de reuniones" at bounding box center [114, 240] width 134 height 15
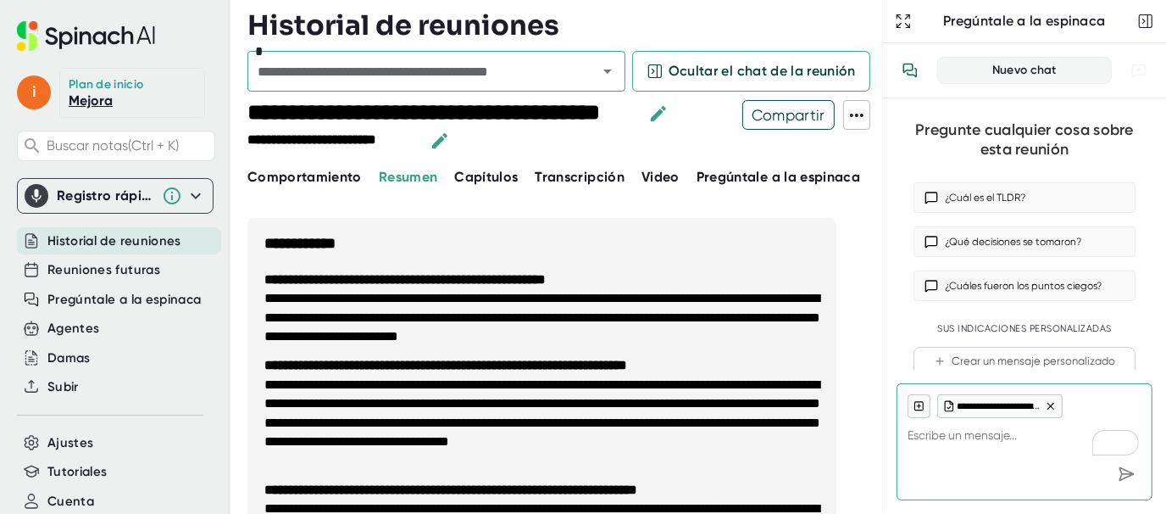
type textarea "x"
click at [866, 111] on icon at bounding box center [857, 115] width 20 height 20
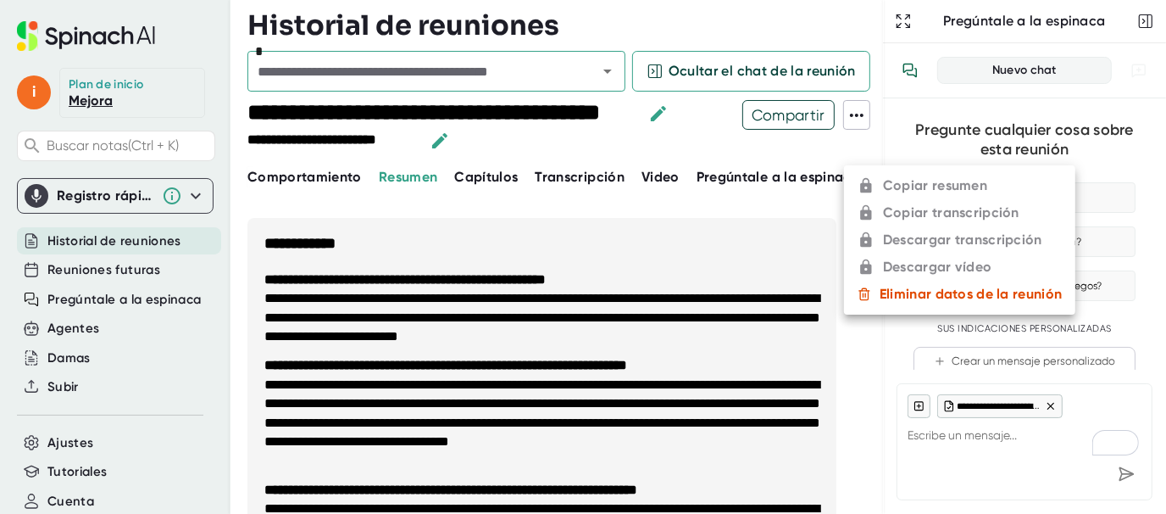
click at [298, 352] on div at bounding box center [583, 257] width 1166 height 514
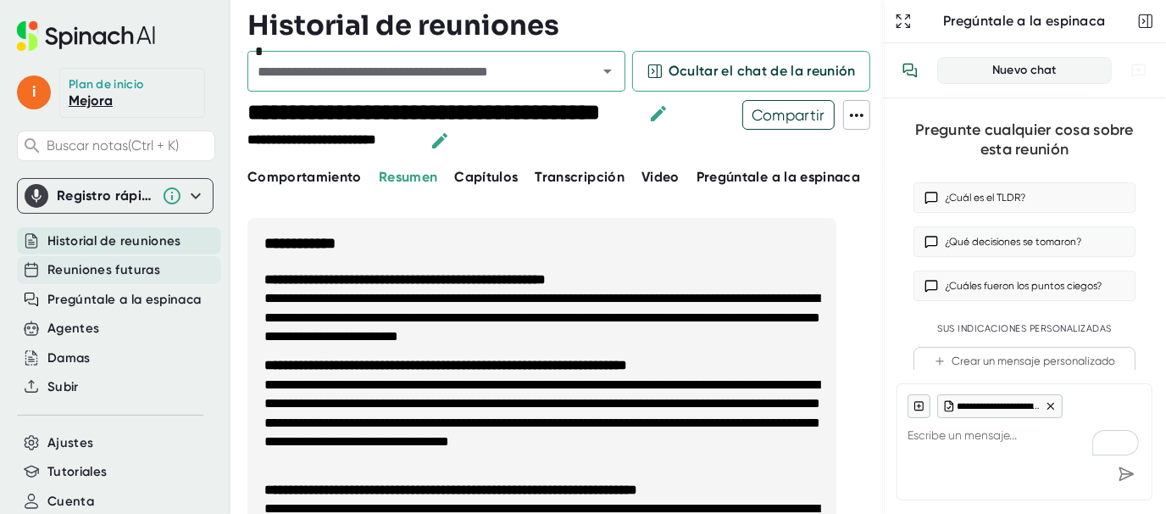
click at [153, 273] on font "Reuniones futuras" at bounding box center [103, 269] width 113 height 15
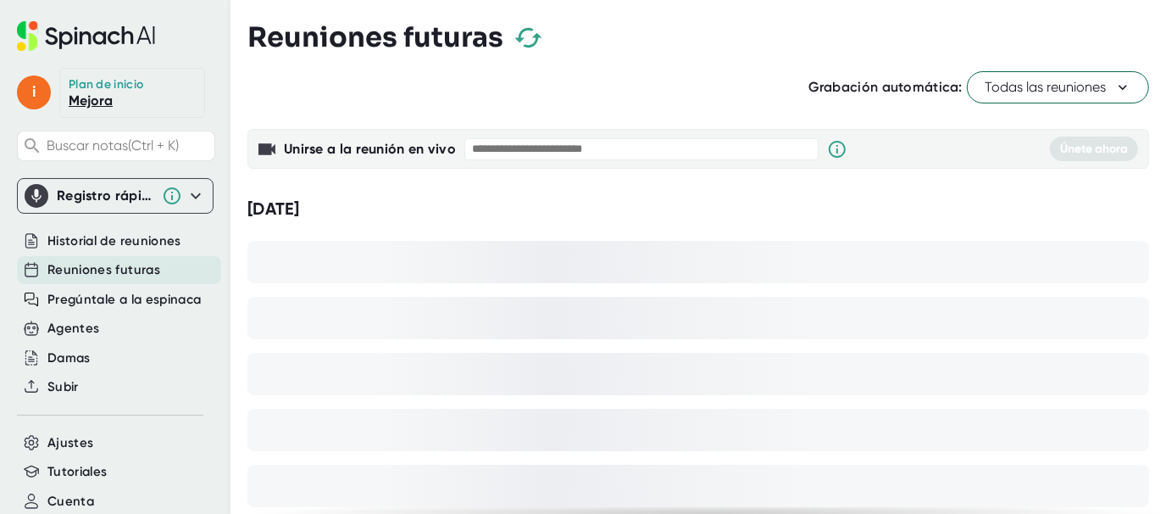
click at [171, 262] on div "Reuniones futuras" at bounding box center [119, 270] width 204 height 28
click at [104, 281] on div "Reuniones futuras" at bounding box center [119, 270] width 204 height 28
click at [100, 298] on font "Pregúntale a la espinaca" at bounding box center [123, 299] width 153 height 15
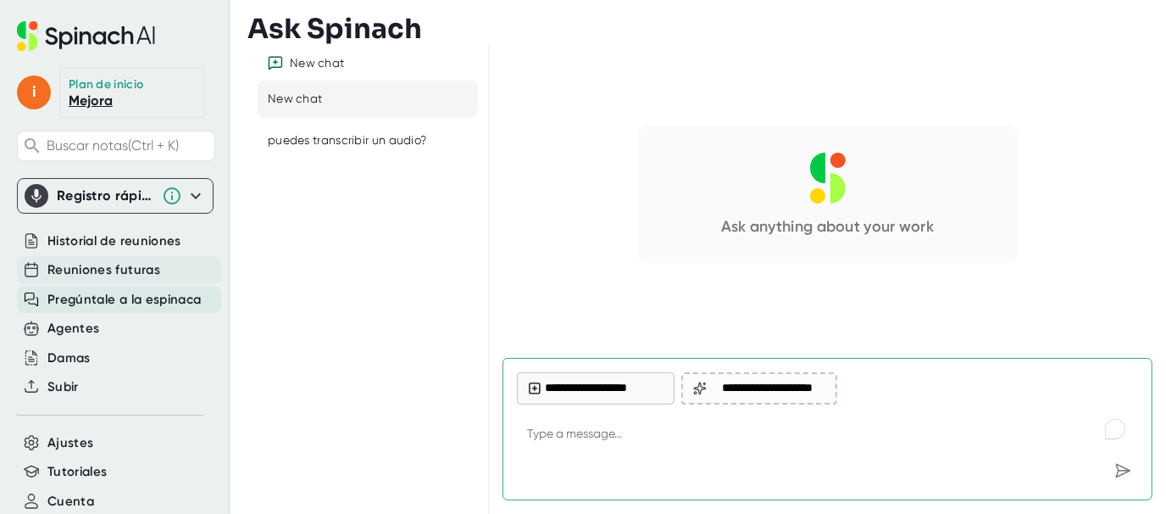
type textarea "x"
click at [105, 270] on font "Reuniones futuras" at bounding box center [103, 269] width 113 height 15
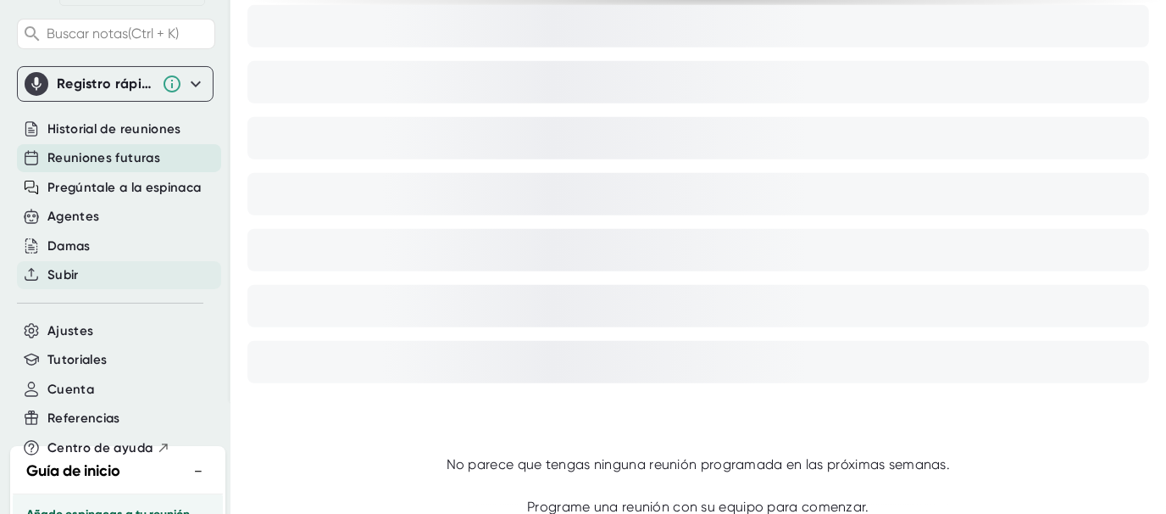
scroll to position [85, 0]
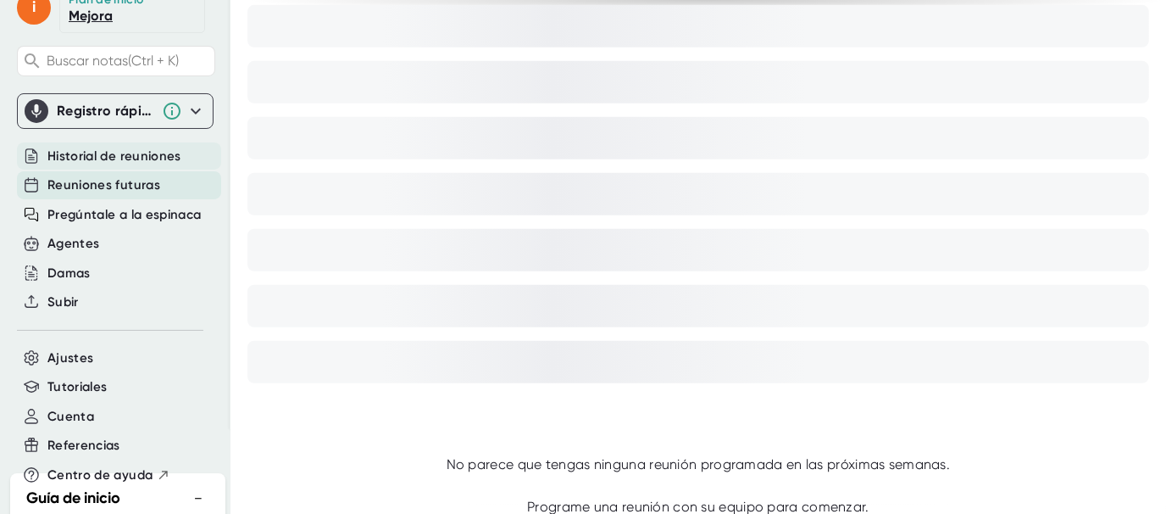
click at [149, 164] on div "Historial de reuniones" at bounding box center [119, 156] width 204 height 28
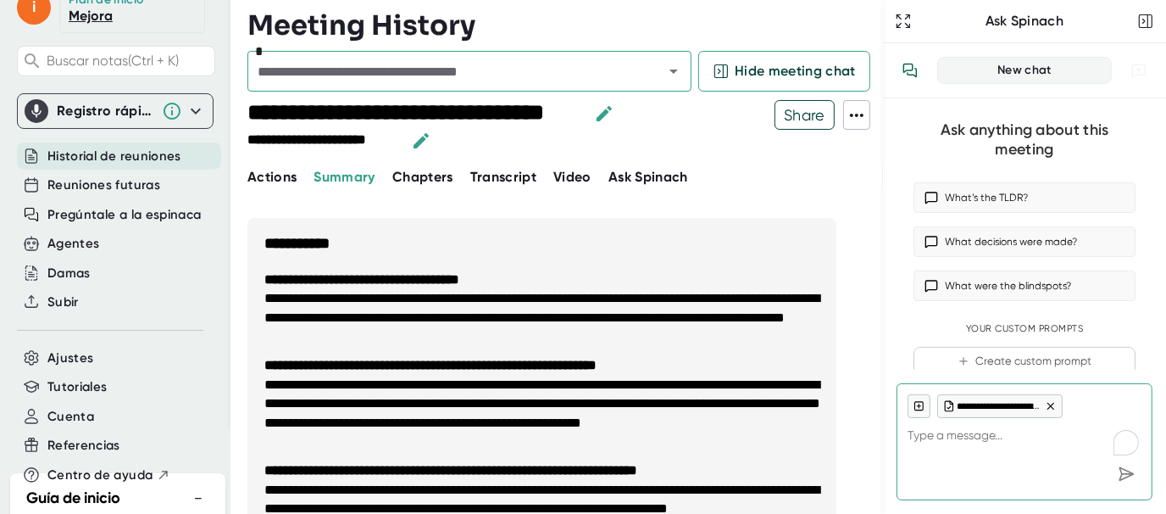
type textarea "x"
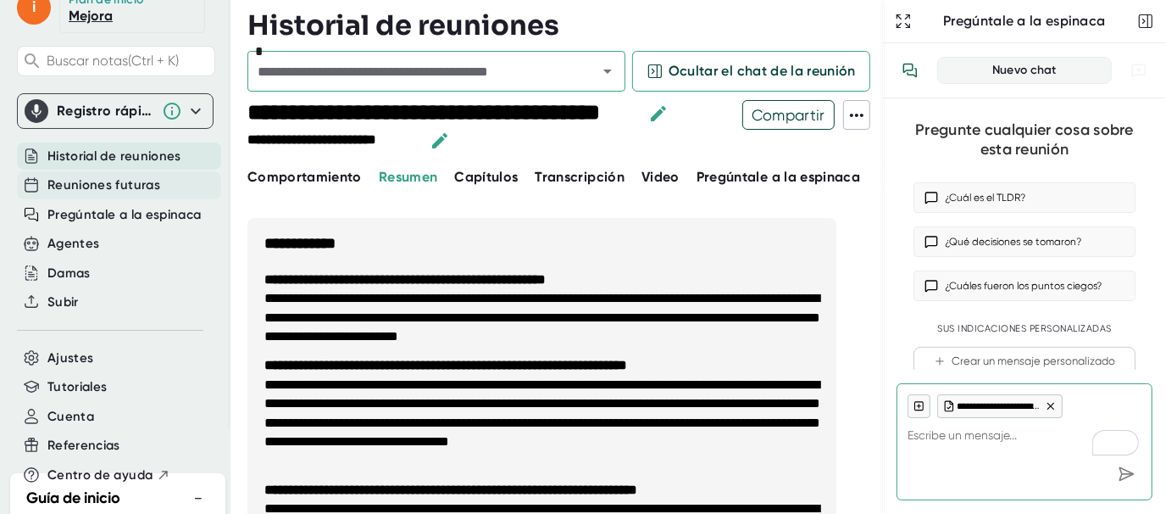
click at [148, 186] on font "Reuniones futuras" at bounding box center [103, 184] width 113 height 15
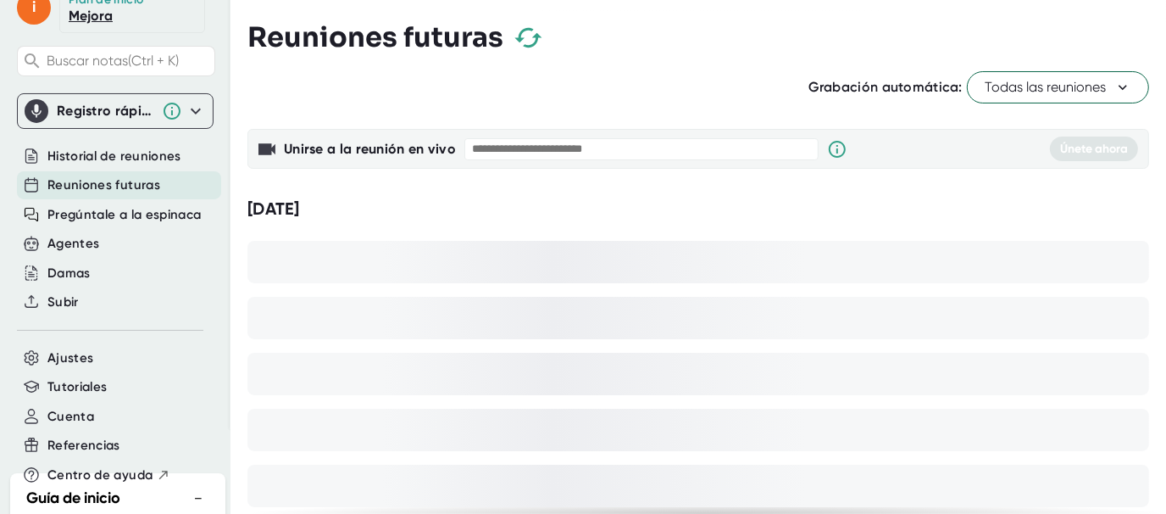
click at [191, 113] on icon at bounding box center [196, 111] width 20 height 20
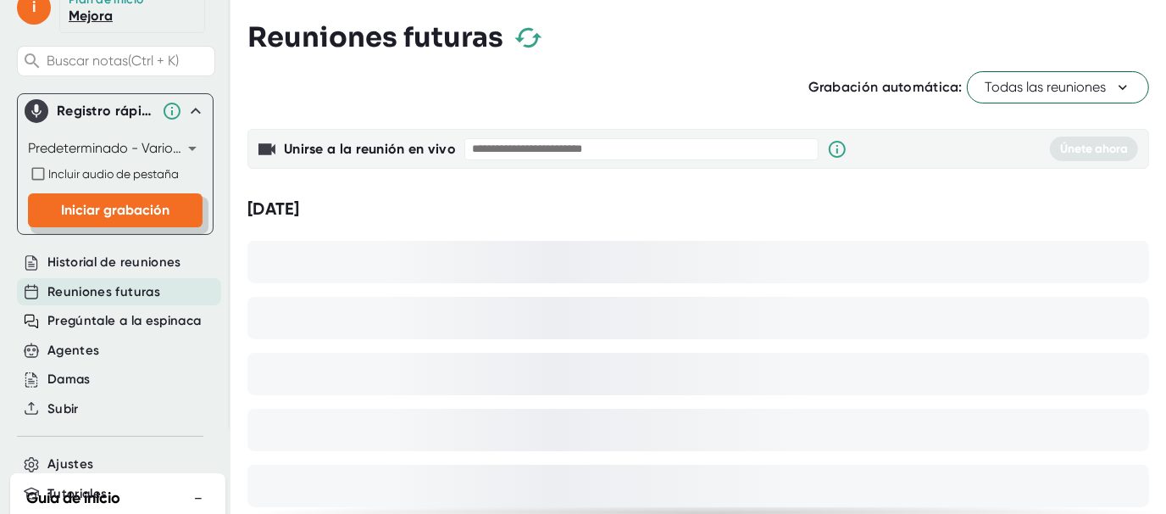
click at [152, 203] on font "Iniciar grabación" at bounding box center [115, 210] width 109 height 16
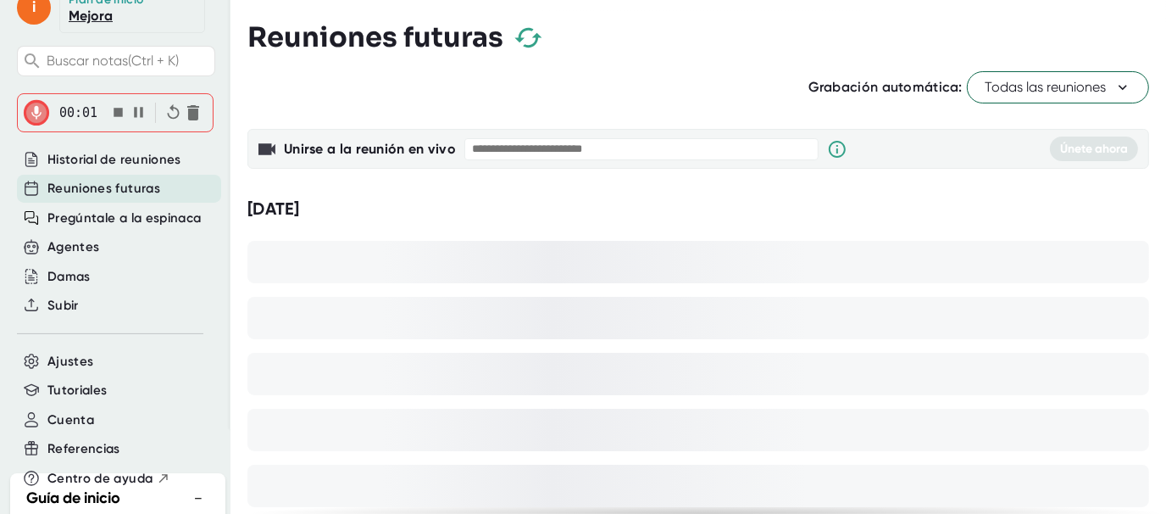
click at [114, 114] on icon "button" at bounding box center [118, 112] width 9 height 9
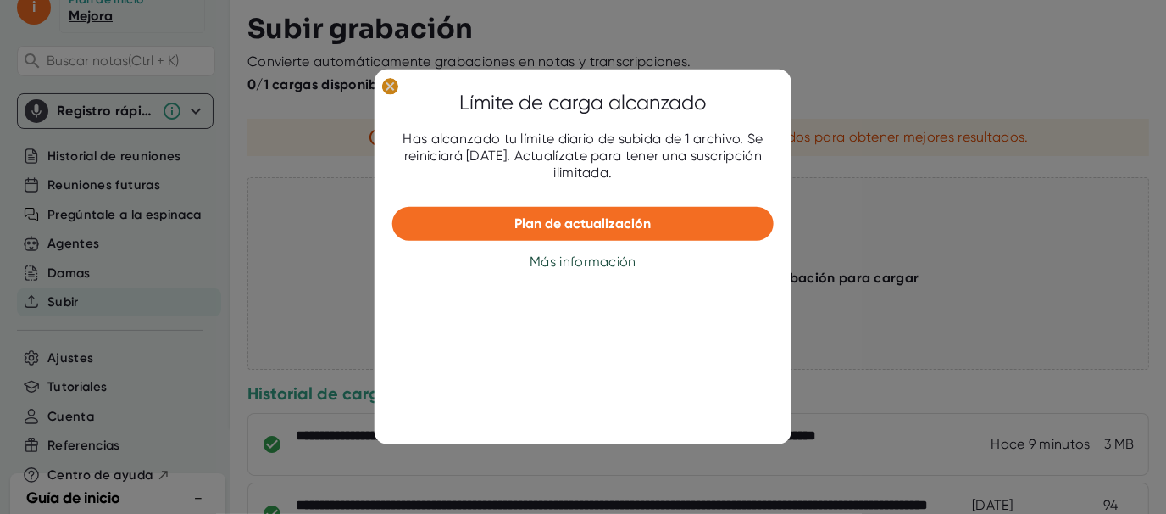
click at [393, 90] on ellipse at bounding box center [390, 86] width 16 height 17
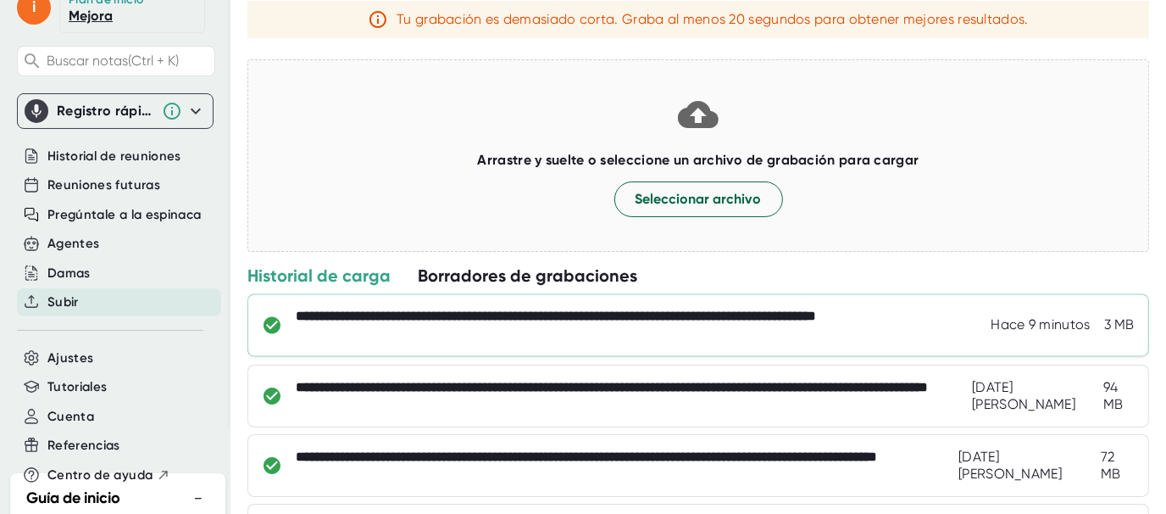
scroll to position [169, 0]
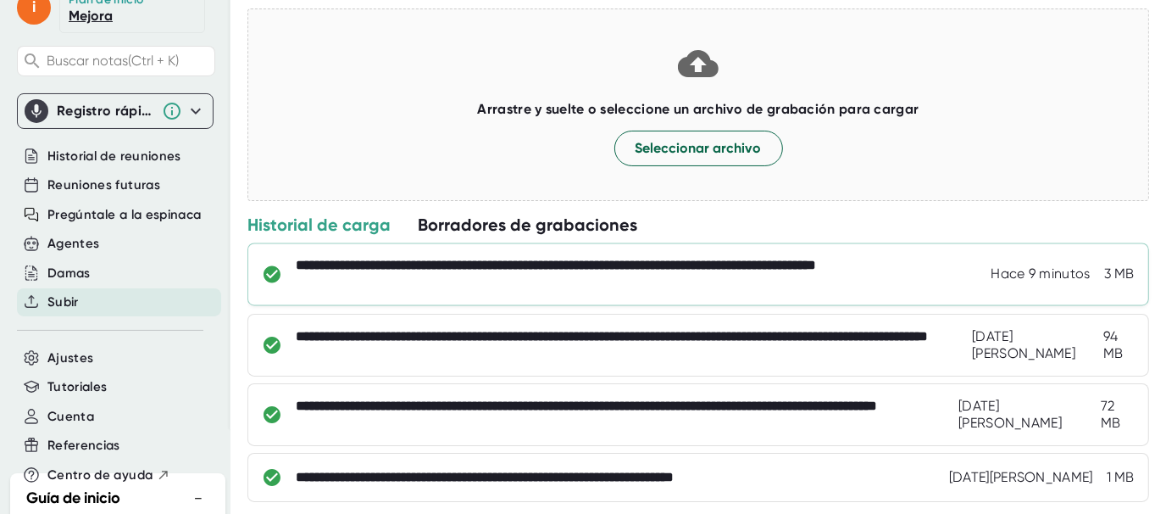
click at [693, 274] on div "**********" at bounding box center [639, 275] width 687 height 34
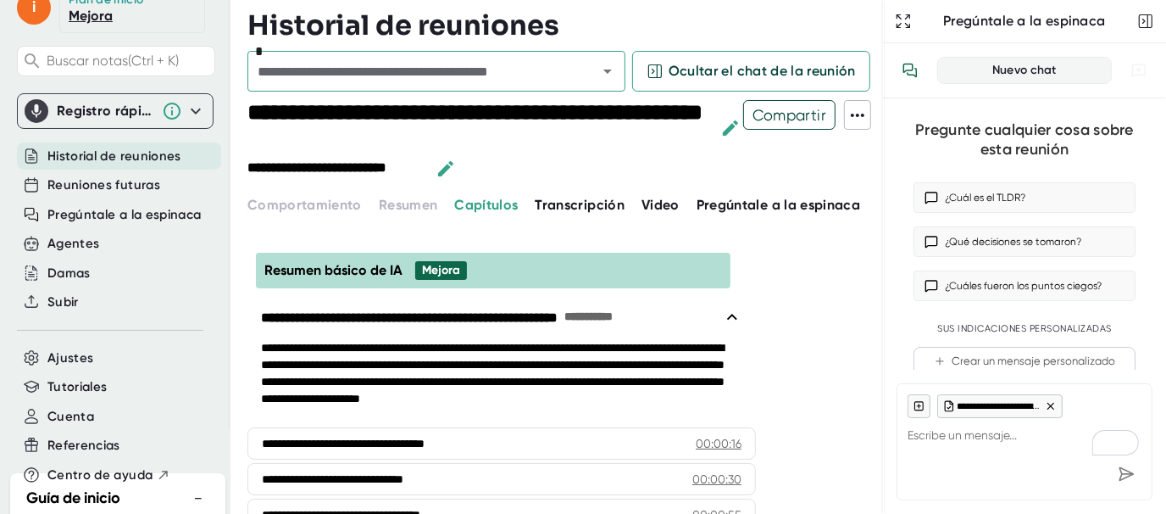
click at [585, 203] on font "Transcripción" at bounding box center [581, 205] width 90 height 16
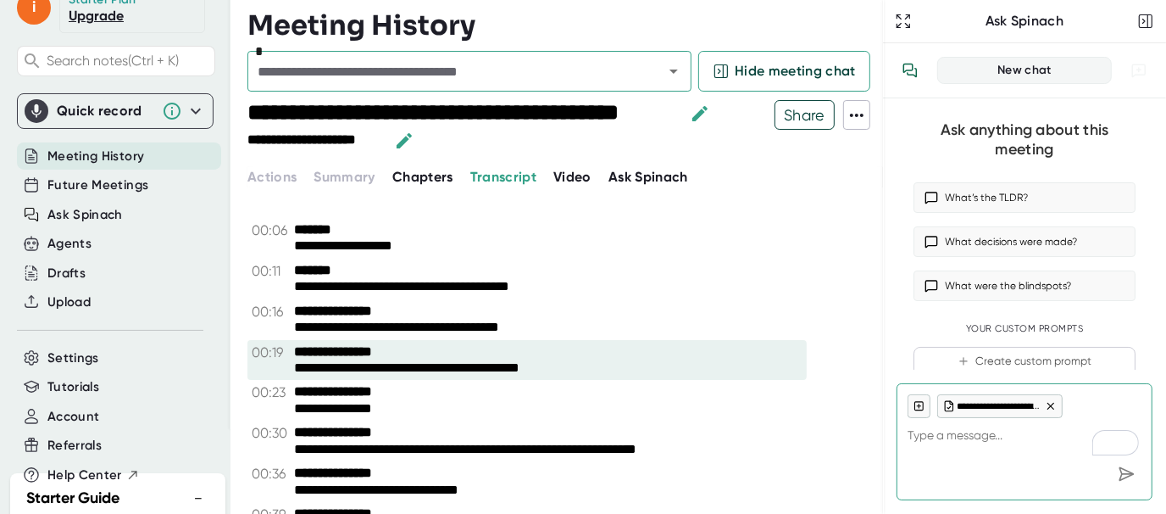
drag, startPoint x: 305, startPoint y: 220, endPoint x: 395, endPoint y: 374, distance: 177.8
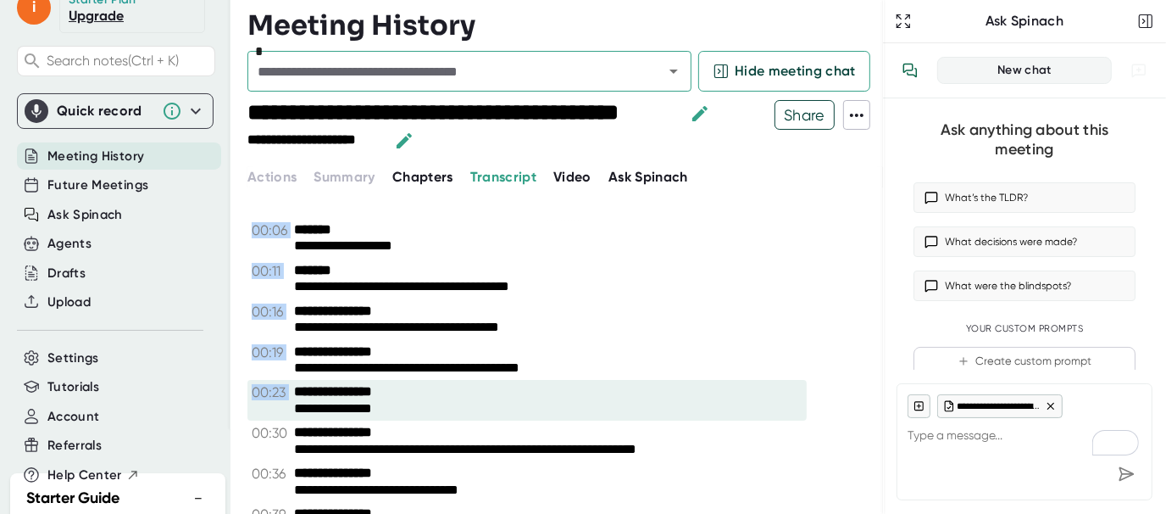
scroll to position [169, 0]
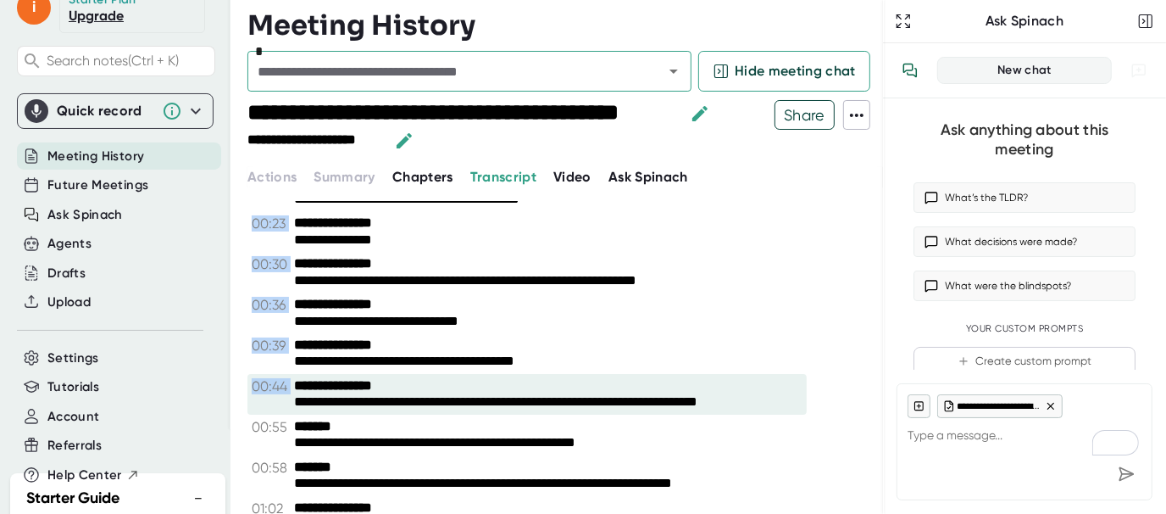
drag, startPoint x: 242, startPoint y: 225, endPoint x: 422, endPoint y: 393, distance: 246.5
click at [422, 393] on div "**********" at bounding box center [583, 257] width 1166 height 514
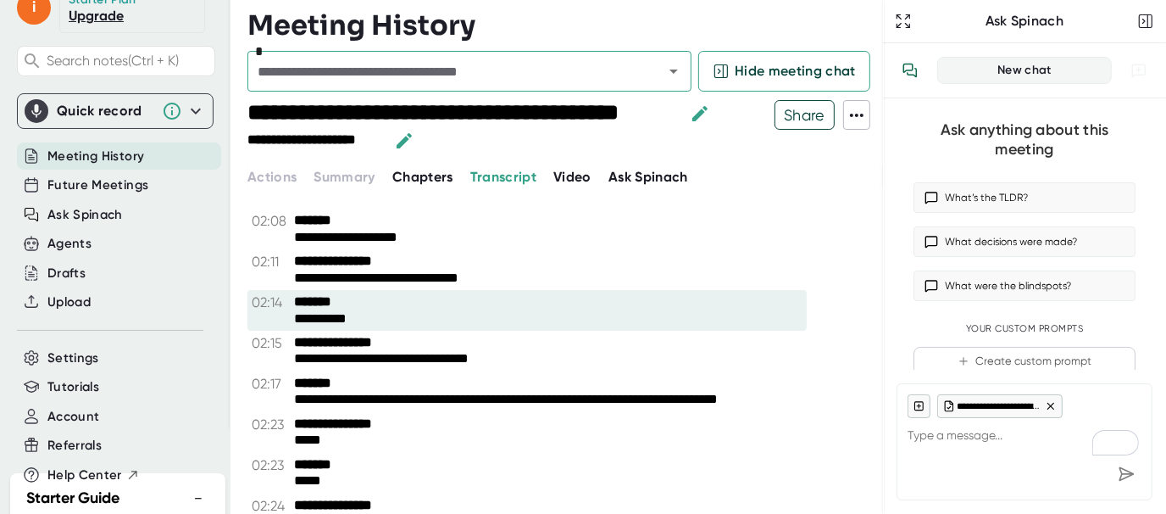
scroll to position [1004, 0]
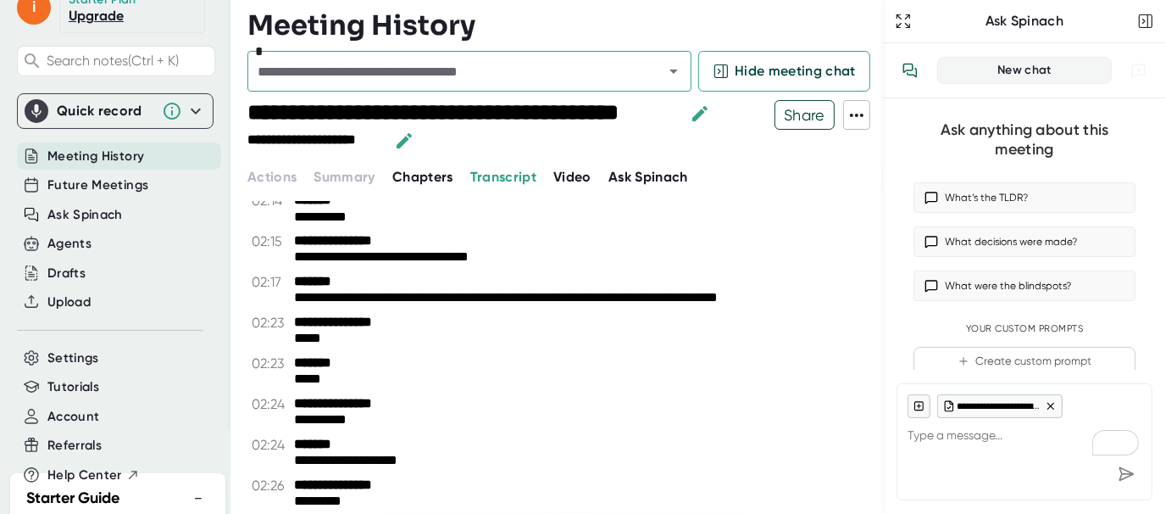
click at [340, 172] on div "**********" at bounding box center [566, 257] width 636 height 514
drag, startPoint x: 379, startPoint y: 505, endPoint x: 367, endPoint y: 159, distance: 346.1
click at [367, 159] on div "**********" at bounding box center [566, 257] width 636 height 514
click at [864, 118] on icon at bounding box center [857, 115] width 20 height 20
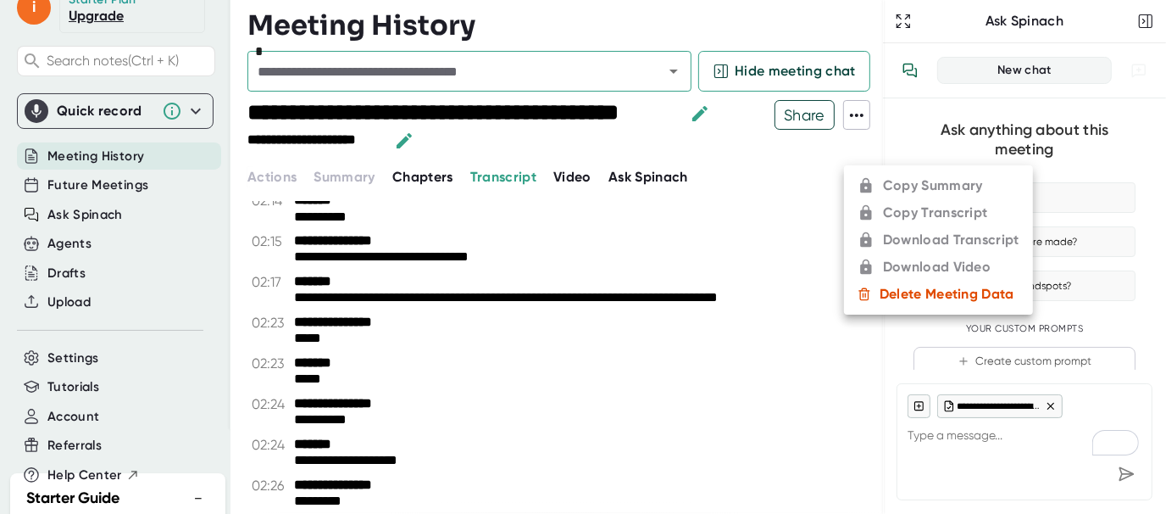
click at [882, 182] on ul "Copy Summary Copy Transcript Download Transcript Download Video Delete Meeting …" at bounding box center [938, 239] width 189 height 149
click at [908, 182] on ul "Copy Summary Copy Transcript Download Transcript Download Video Delete Meeting …" at bounding box center [938, 239] width 189 height 149
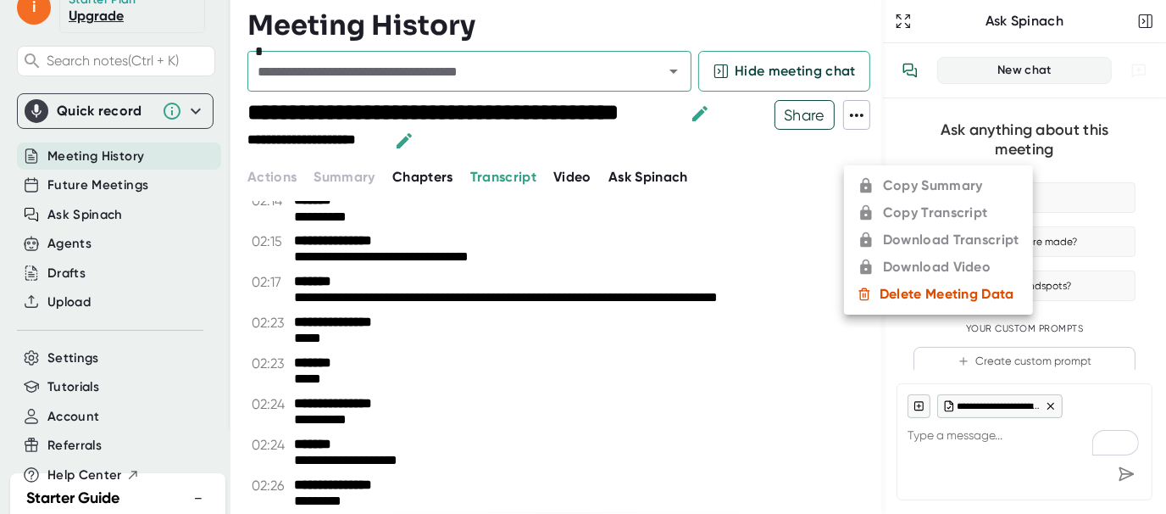
click at [908, 182] on ul "Copy Summary Copy Transcript Download Transcript Download Video Delete Meeting …" at bounding box center [938, 239] width 189 height 149
click at [891, 210] on ul "Copy Summary Copy Transcript Download Transcript Download Video Delete Meeting …" at bounding box center [938, 239] width 189 height 149
click at [897, 227] on ul "Copy Summary Copy Transcript Download Transcript Download Video Delete Meeting …" at bounding box center [938, 239] width 189 height 149
click at [445, 375] on div at bounding box center [583, 257] width 1166 height 514
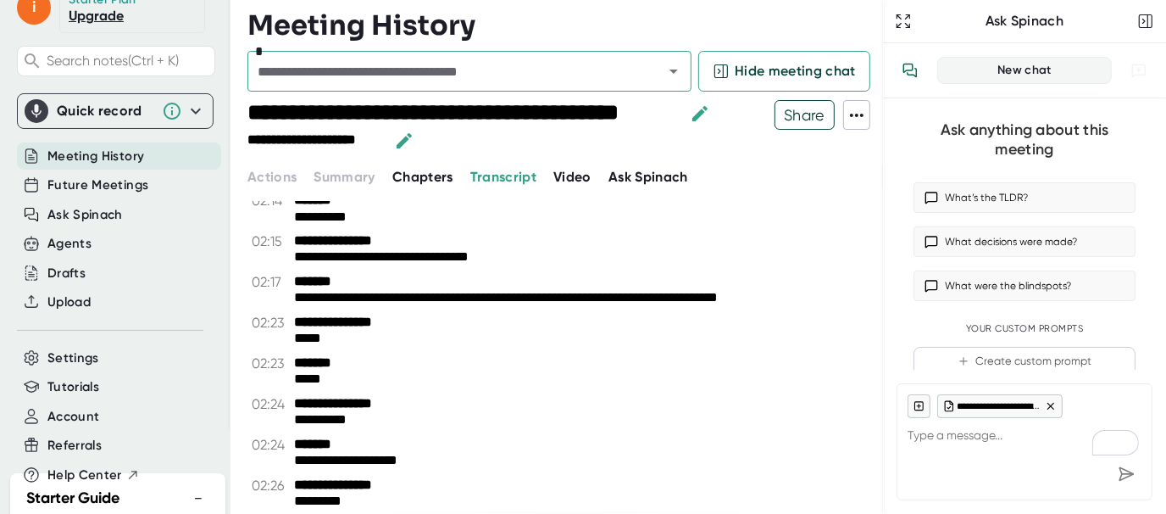
click at [849, 124] on icon at bounding box center [857, 115] width 20 height 20
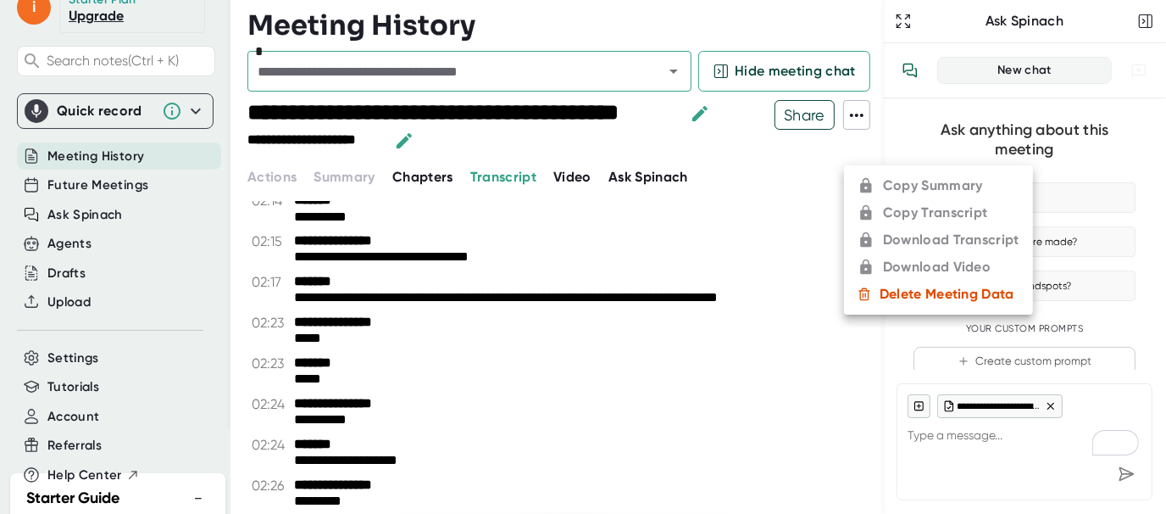
click at [908, 187] on ul "Copy Summary Copy Transcript Download Transcript Download Video Delete Meeting …" at bounding box center [938, 239] width 189 height 149
click at [634, 270] on div at bounding box center [583, 257] width 1166 height 514
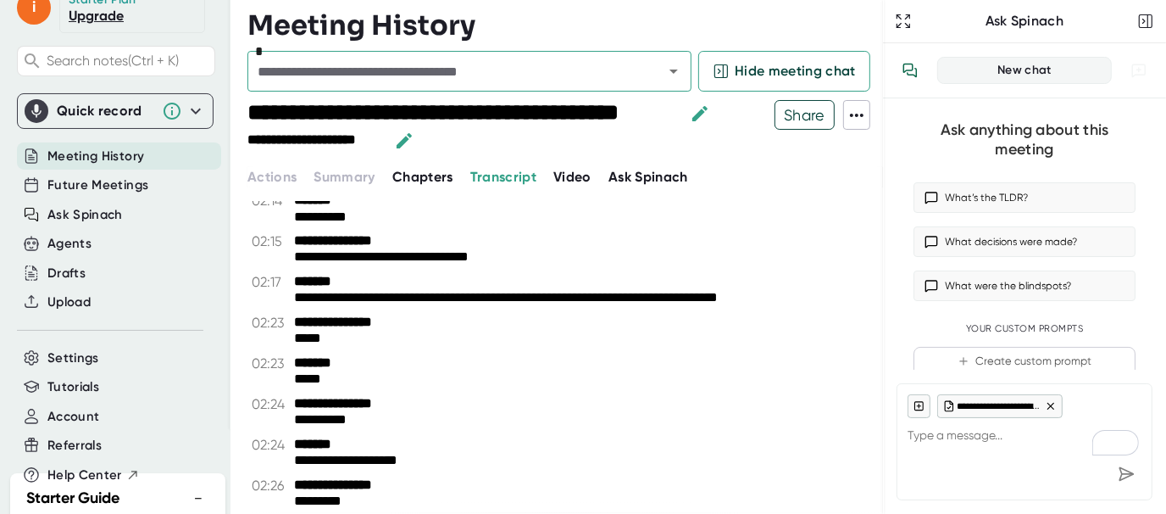
scroll to position [0, 0]
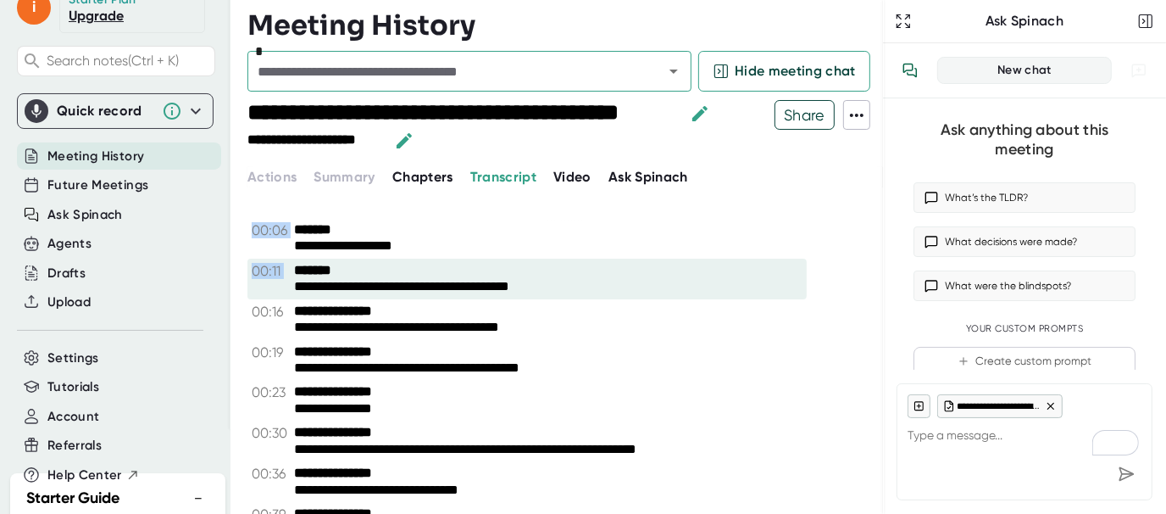
drag, startPoint x: 250, startPoint y: 227, endPoint x: 599, endPoint y: 286, distance: 354.1
copy div "**********"
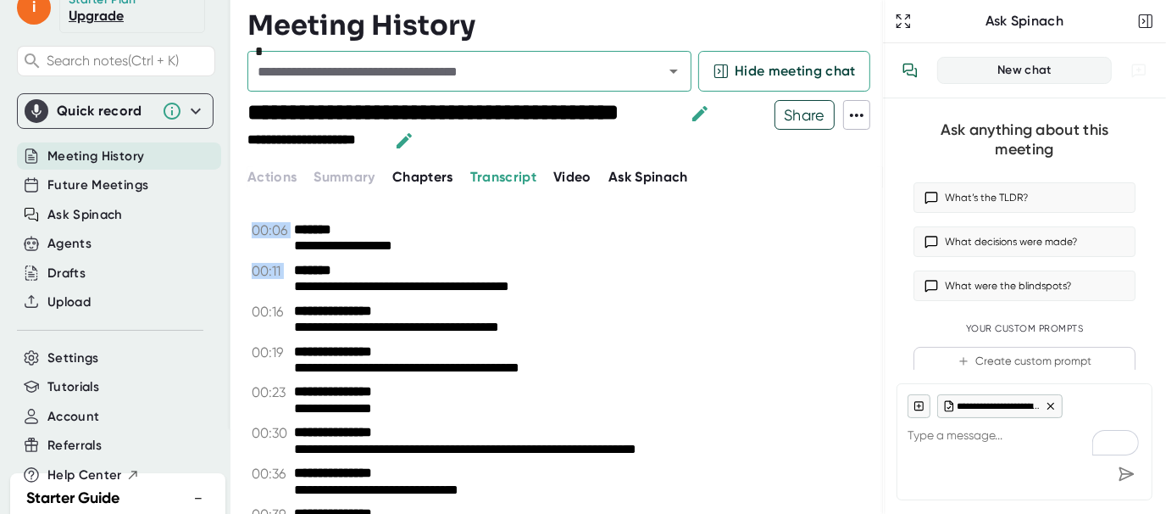
click at [714, 292] on div "**********" at bounding box center [548, 287] width 509 height 16
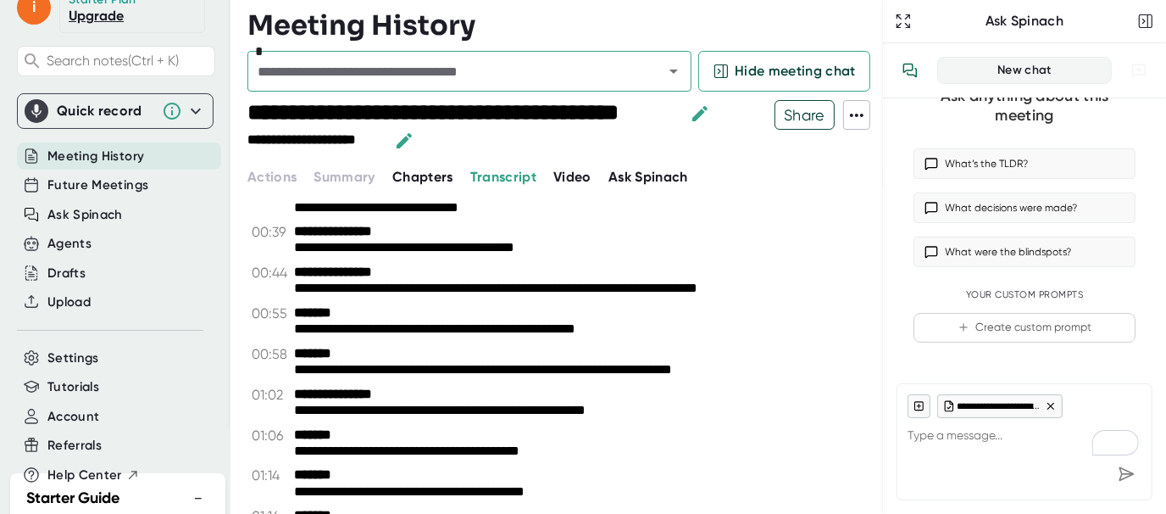
scroll to position [299, 0]
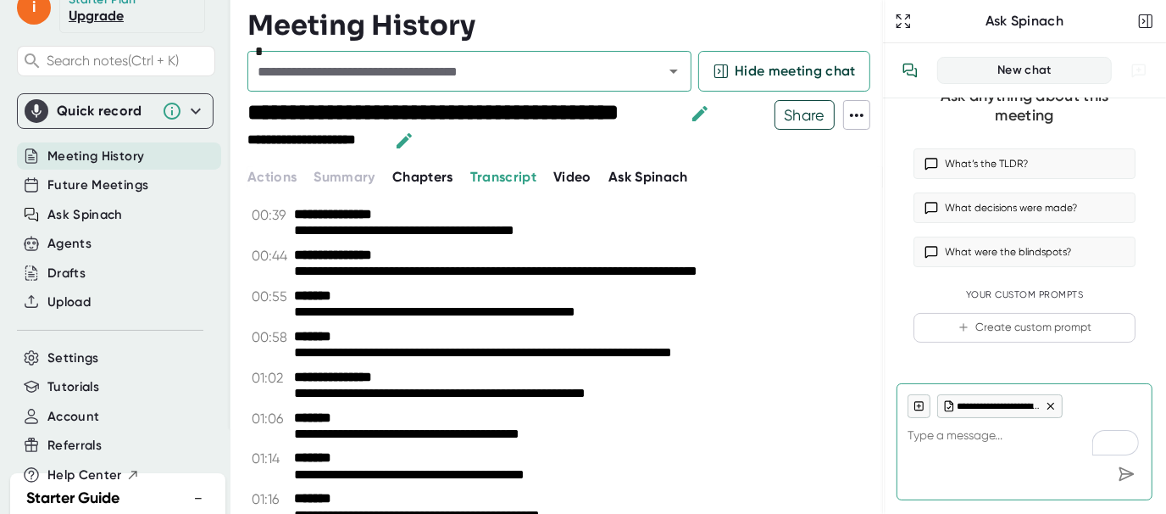
type textarea "x"
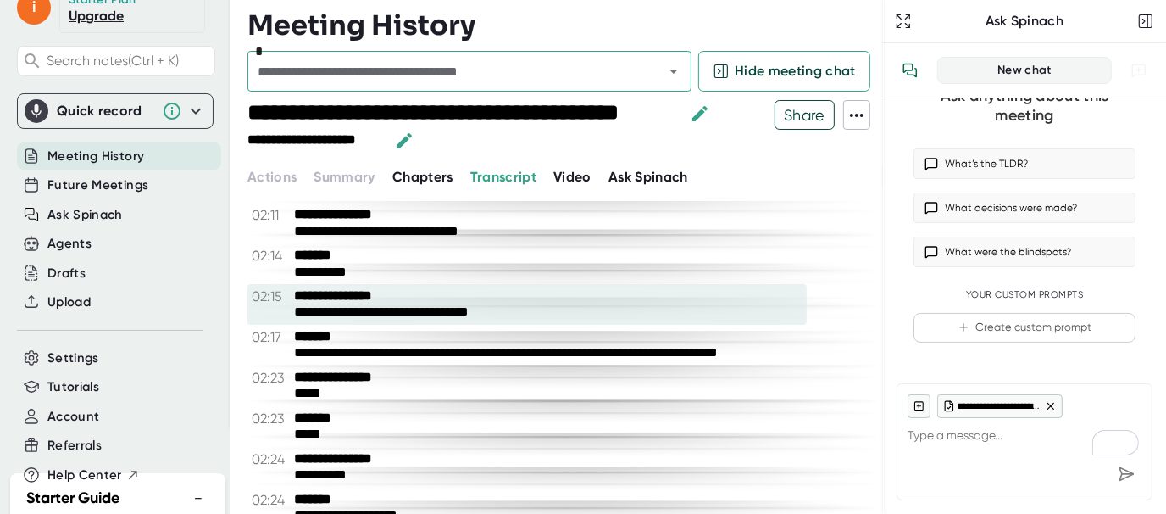
scroll to position [1004, 0]
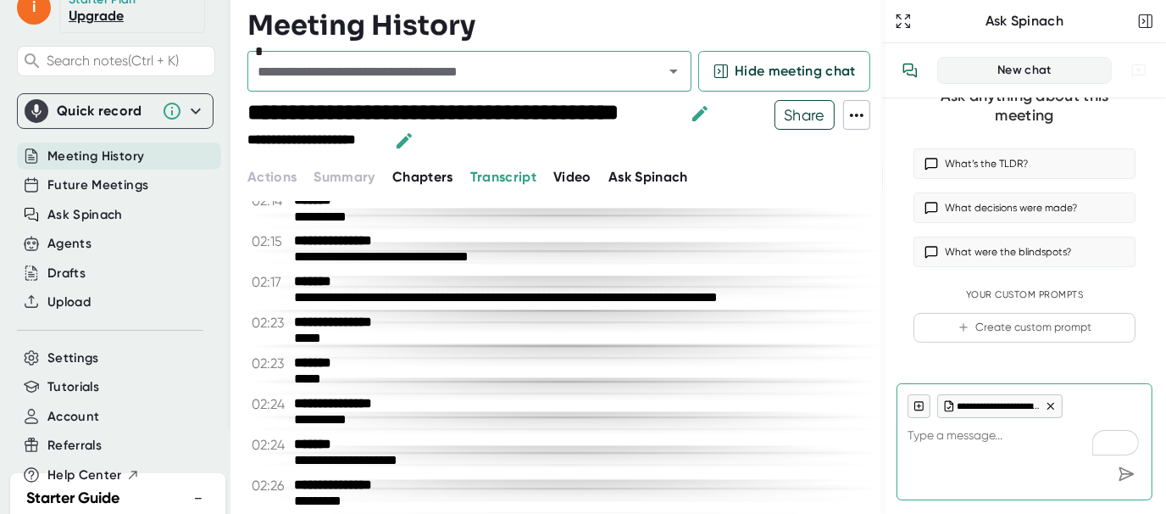
drag, startPoint x: 882, startPoint y: 474, endPoint x: 879, endPoint y: 510, distance: 36.5
click at [883, 491] on div at bounding box center [883, 257] width 1 height 514
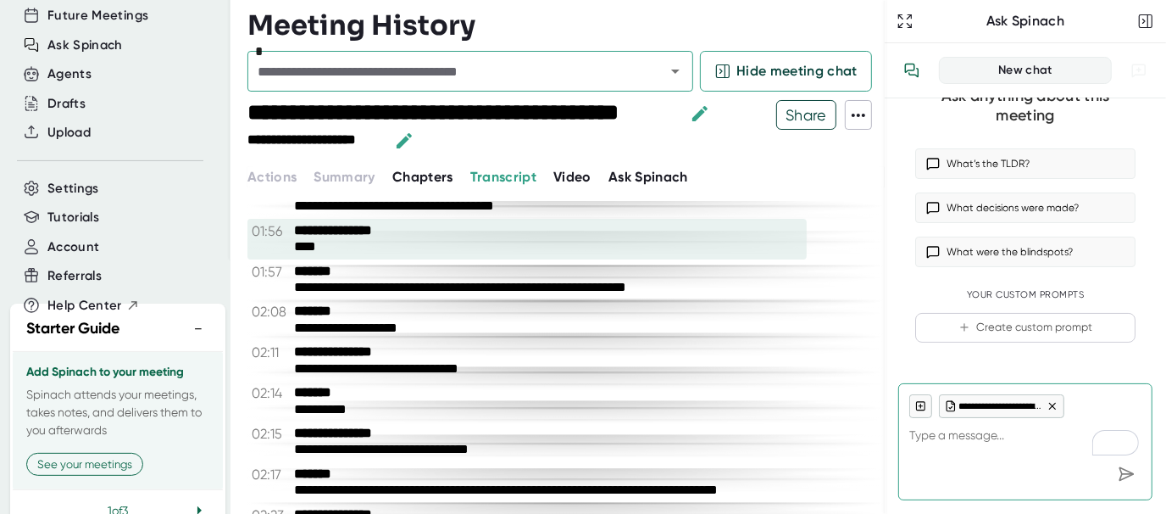
scroll to position [848, 0]
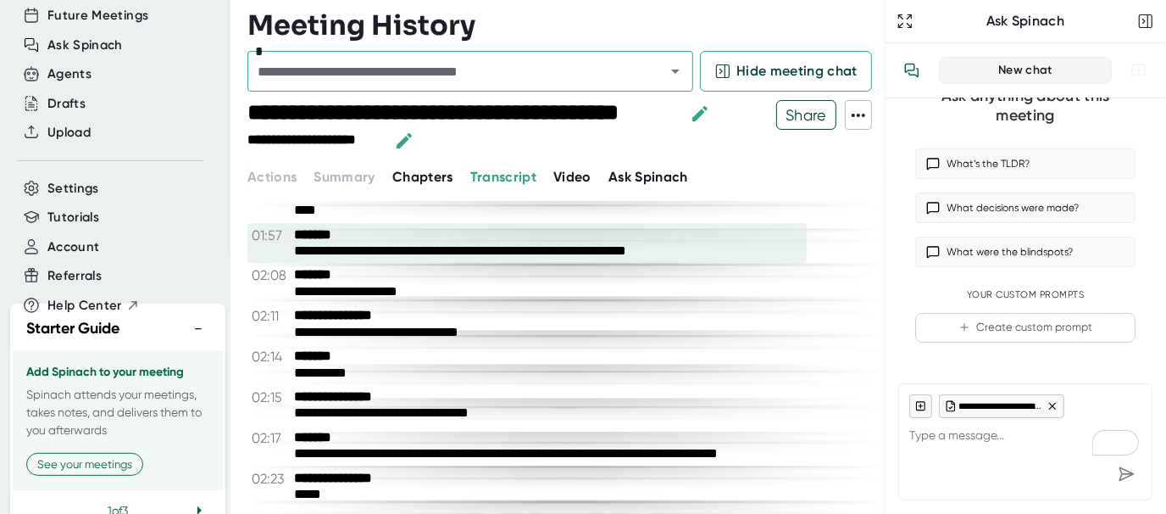
click at [701, 249] on div "**********" at bounding box center [548, 251] width 509 height 16
drag, startPoint x: 701, startPoint y: 251, endPoint x: 392, endPoint y: 245, distance: 309.5
click at [392, 245] on div "**********" at bounding box center [548, 251] width 509 height 16
drag, startPoint x: 682, startPoint y: 246, endPoint x: 524, endPoint y: 251, distance: 157.7
click at [558, 251] on div "**********" at bounding box center [548, 251] width 509 height 16
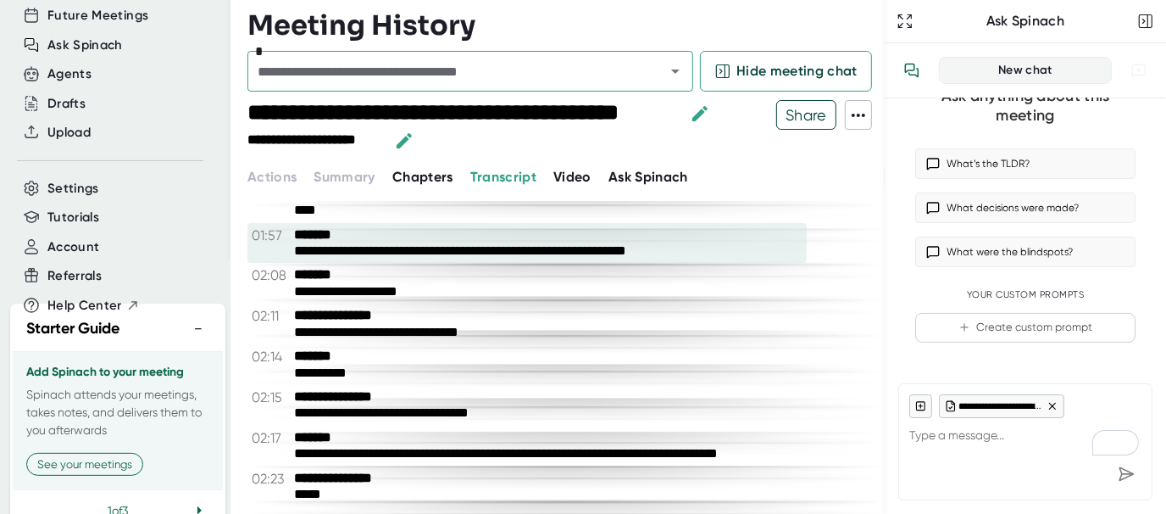
click at [471, 251] on div "**********" at bounding box center [548, 251] width 509 height 16
drag, startPoint x: 328, startPoint y: 247, endPoint x: 291, endPoint y: 243, distance: 37.5
click at [291, 243] on div "**********" at bounding box center [527, 243] width 559 height 41
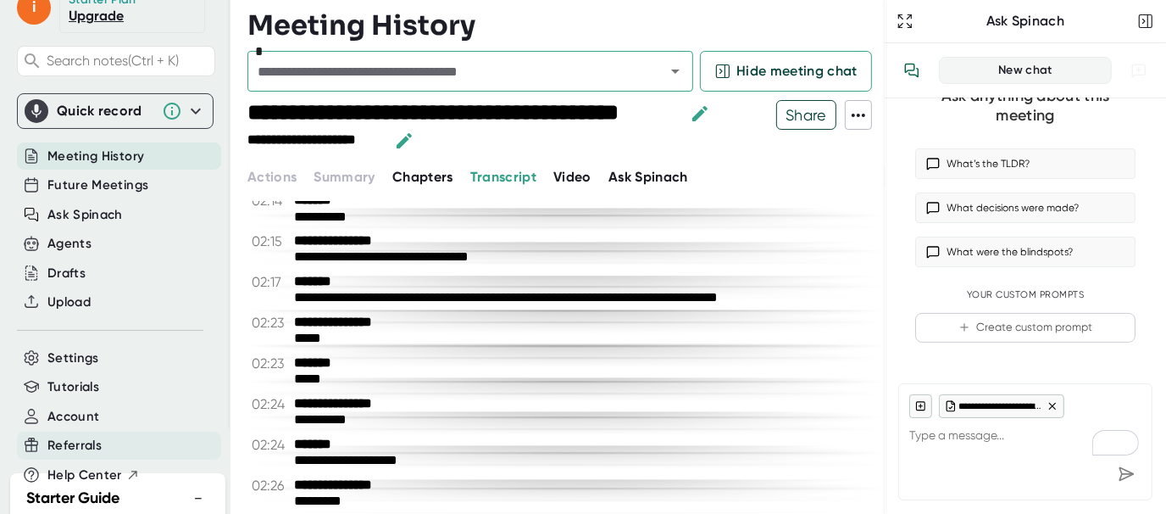
scroll to position [0, 0]
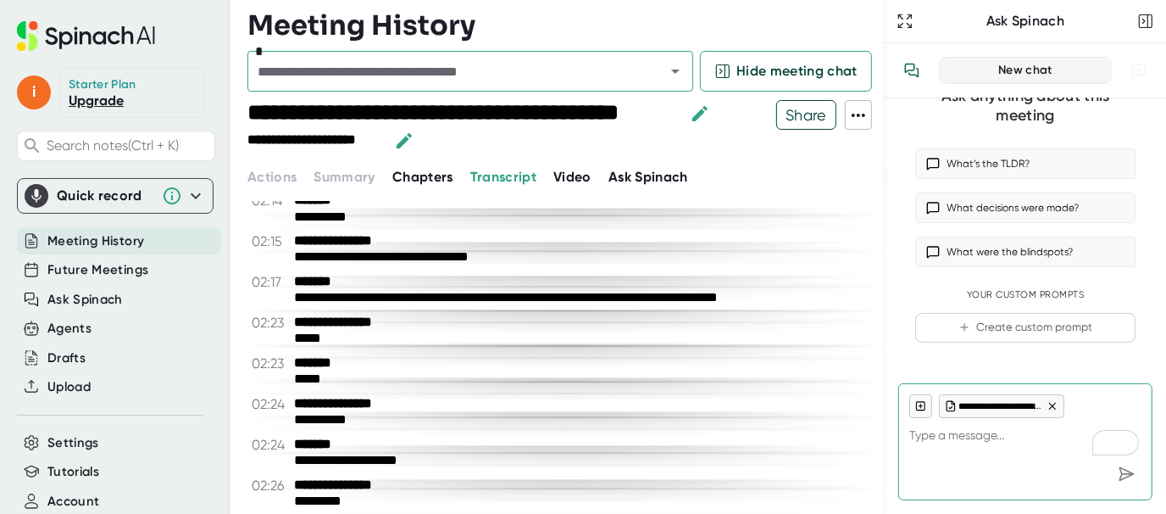
click at [122, 188] on div "Quick record" at bounding box center [105, 195] width 97 height 17
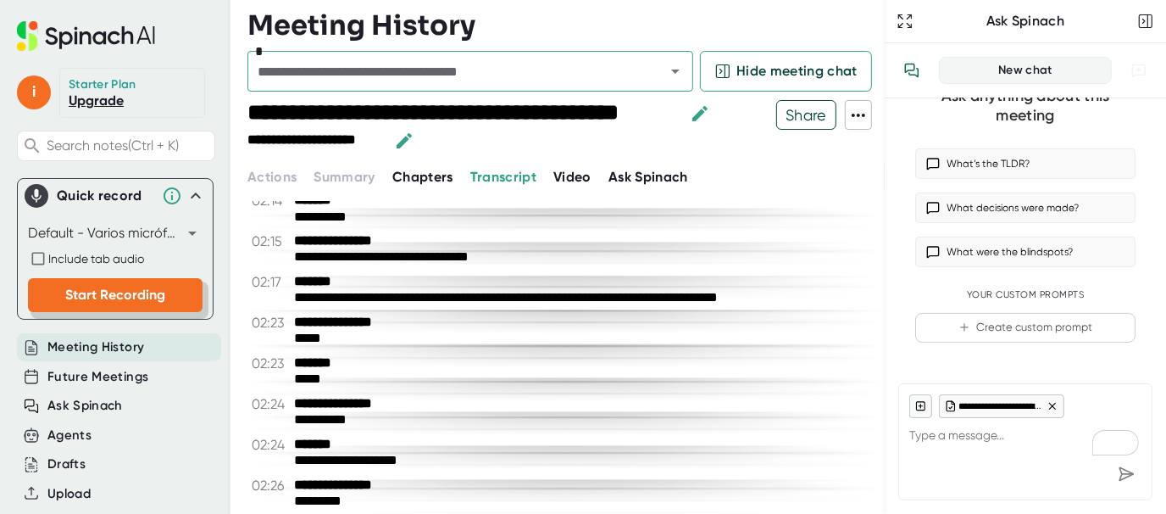
click at [113, 281] on button "Start Recording" at bounding box center [115, 295] width 175 height 34
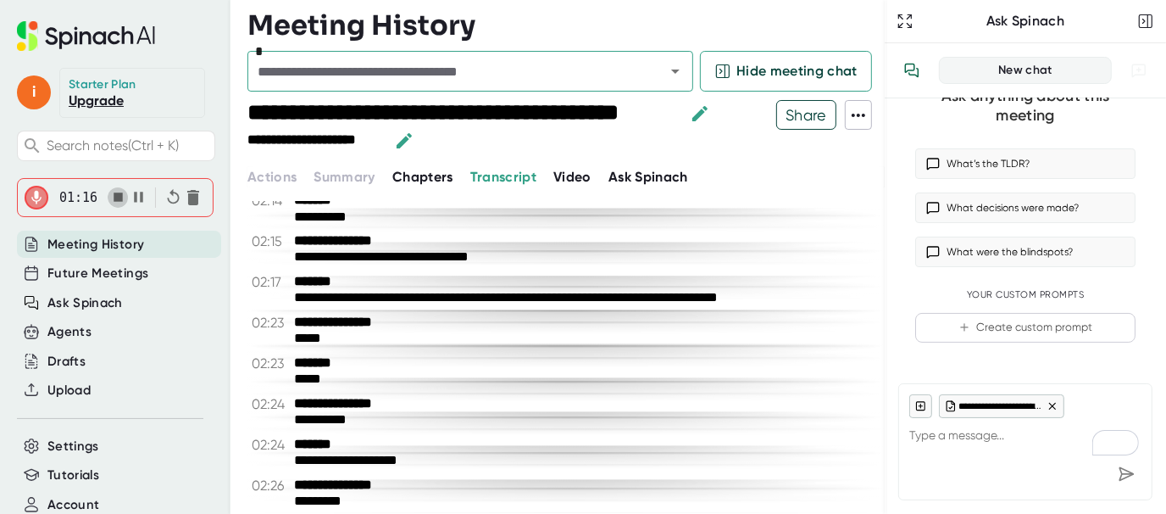
click at [109, 197] on icon "button" at bounding box center [118, 197] width 18 height 18
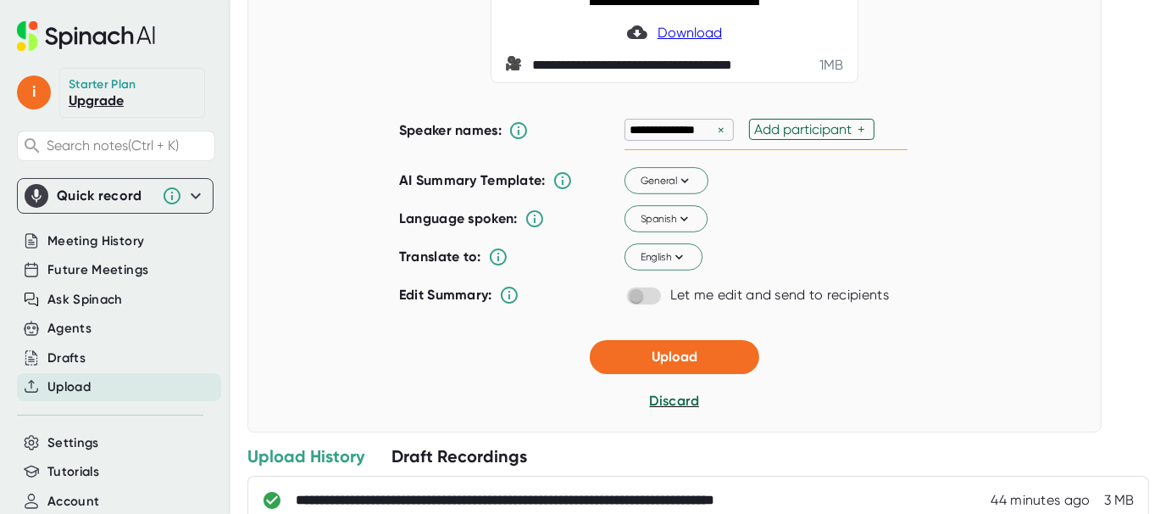
scroll to position [254, 0]
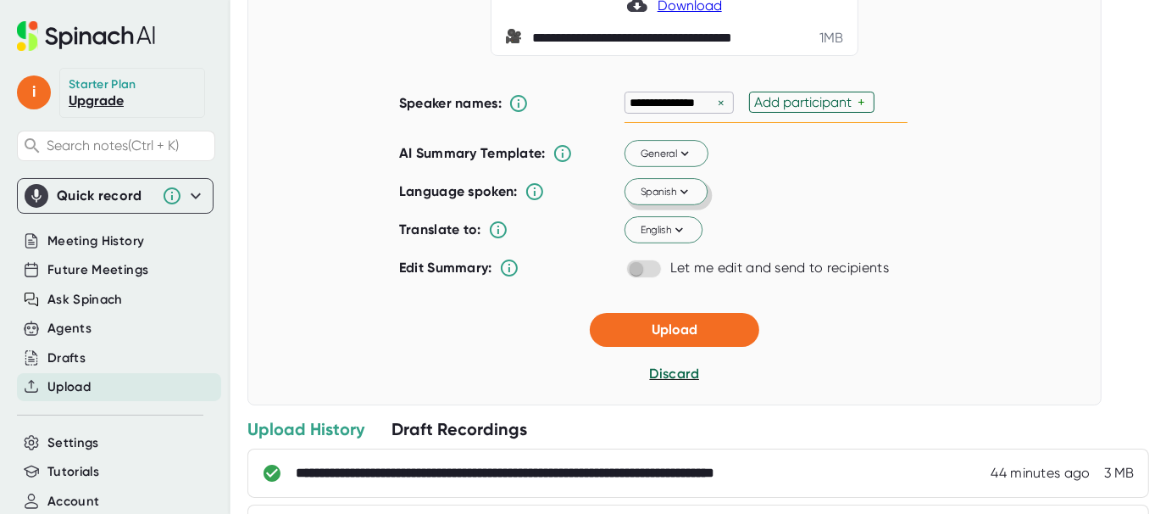
click at [676, 199] on icon at bounding box center [683, 191] width 15 height 15
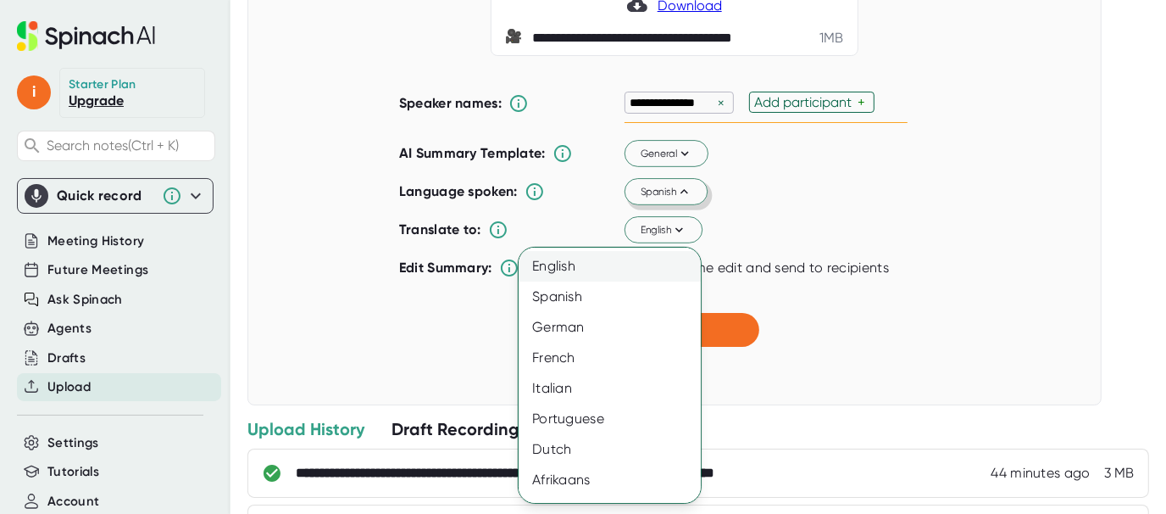
click at [554, 261] on div "English" at bounding box center [616, 266] width 195 height 31
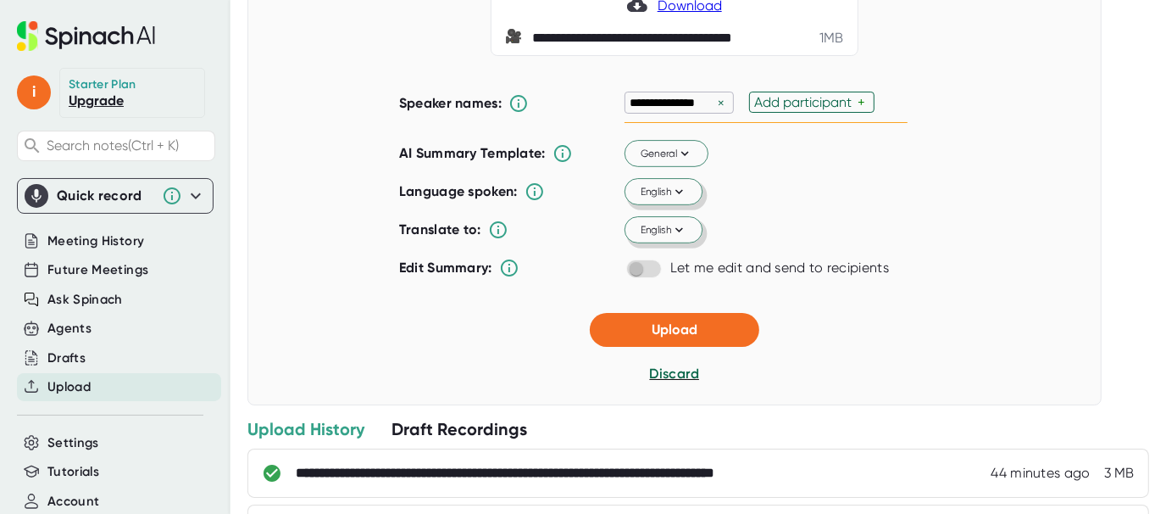
click at [676, 237] on icon at bounding box center [678, 229] width 15 height 15
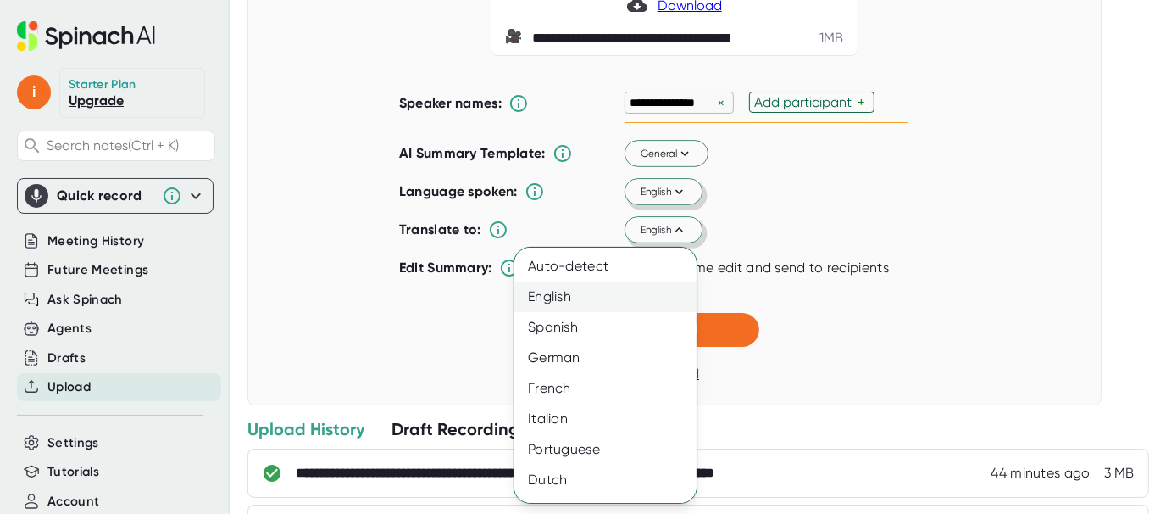
click at [608, 292] on div "English" at bounding box center [612, 296] width 195 height 31
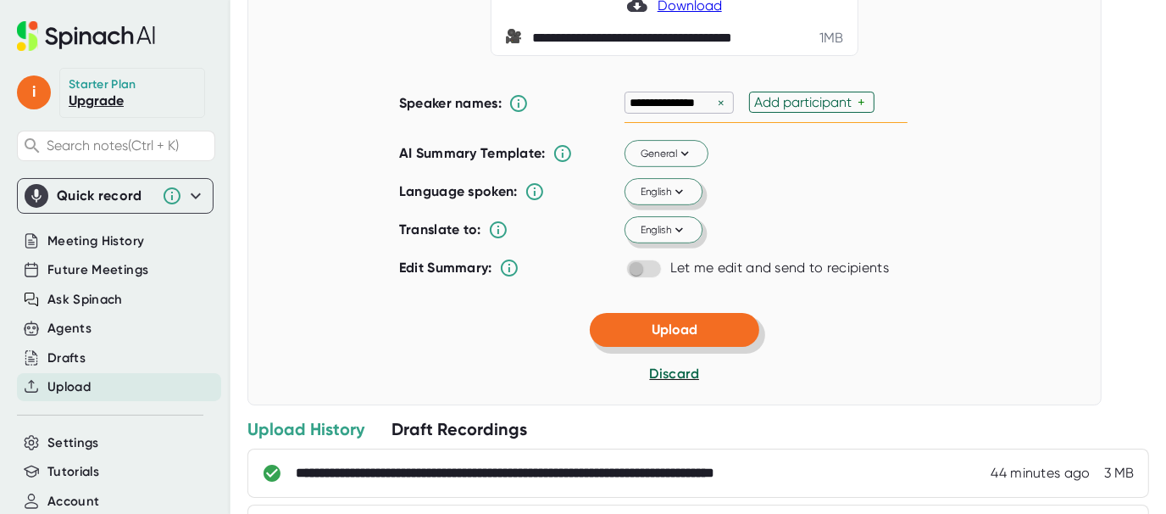
click at [676, 347] on button "Upload" at bounding box center [675, 330] width 170 height 34
